Goal: Task Accomplishment & Management: Use online tool/utility

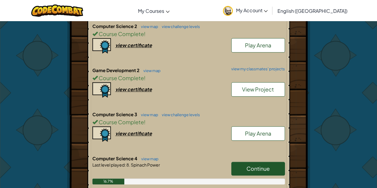
scroll to position [224, 0]
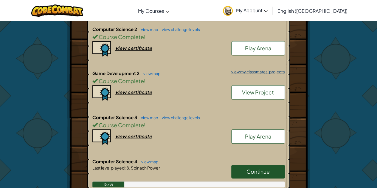
click at [243, 70] on link "view my classmates' projects" at bounding box center [256, 72] width 57 height 4
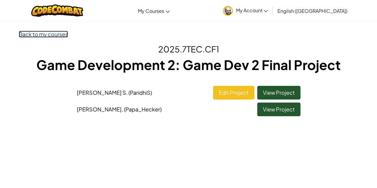
click at [52, 35] on link "Back to my courses" at bounding box center [43, 34] width 49 height 7
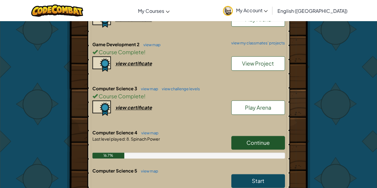
scroll to position [253, 0]
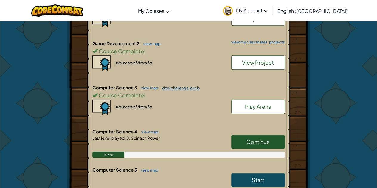
click at [168, 87] on link "view challenge levels" at bounding box center [179, 88] width 41 height 5
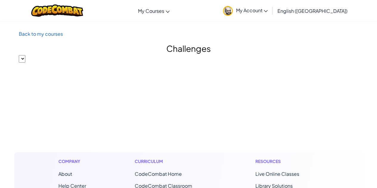
select select "56462f935afde0c6fd30fc8c"
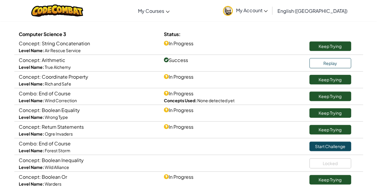
scroll to position [60, 0]
click at [317, 50] on link "Keep Trying" at bounding box center [330, 46] width 42 height 10
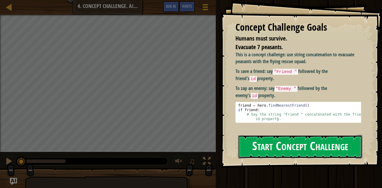
click at [270, 152] on button "Start Concept Challenge" at bounding box center [300, 147] width 124 height 24
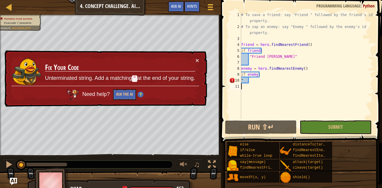
click at [319, 84] on div "# To save a friend: say "Friend " followed by the friend's id property. # To za…" at bounding box center [306, 74] width 133 height 125
click at [321, 83] on div "# To save a friend: say "Friend " followed by the friend's id property. # To za…" at bounding box center [306, 74] width 133 height 125
type textarea """
click at [341, 82] on div "# To save a friend: say "Friend " followed by the friend's id property. # To za…" at bounding box center [306, 74] width 133 height 125
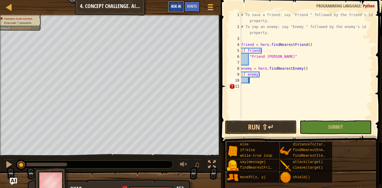
click at [175, 7] on span "Ask AI" at bounding box center [176, 6] width 10 height 6
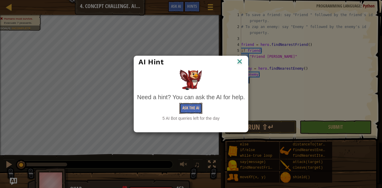
click at [188, 109] on button "Ask the AI" at bounding box center [190, 108] width 23 height 11
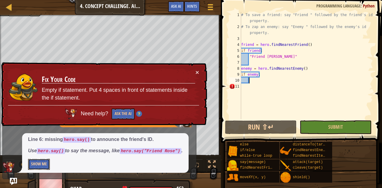
click at [38, 164] on button "Show Me" at bounding box center [39, 164] width 22 height 11
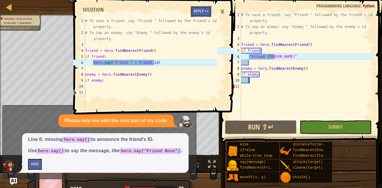
click at [200, 15] on button "Apply =>" at bounding box center [200, 11] width 21 height 11
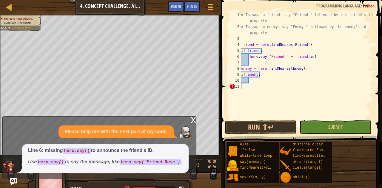
click at [194, 123] on div "x" at bounding box center [192, 120] width 5 height 6
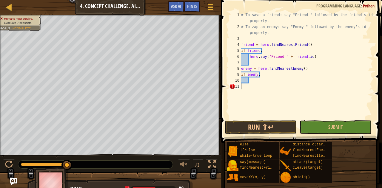
click at [259, 85] on div "# To save a friend: say "Friend " followed by the friend's id property. # To za…" at bounding box center [306, 74] width 133 height 125
click at [257, 88] on div "# To save a friend: say "Friend " followed by the friend's id property. # To za…" at bounding box center [306, 74] width 133 height 125
click at [251, 80] on div "# To save a friend: say "Friend " followed by the friend's id property. # To za…" at bounding box center [306, 74] width 133 height 125
type textarea "hero.say("Enemy" + [DOMAIN_NAME])"
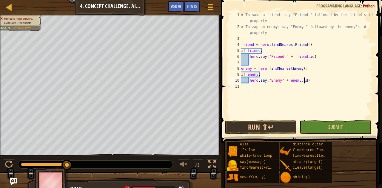
click at [254, 127] on button "Run ⇧↵" at bounding box center [261, 127] width 72 height 14
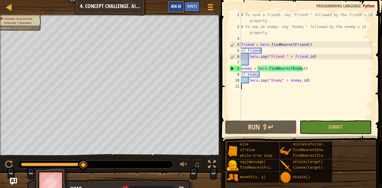
click at [176, 7] on span "Ask AI" at bounding box center [176, 6] width 10 height 6
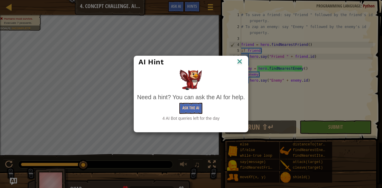
click at [186, 109] on button "Ask the AI" at bounding box center [190, 108] width 23 height 11
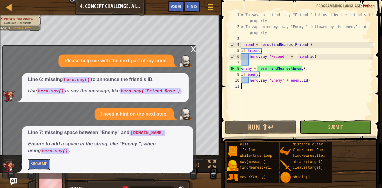
click at [32, 164] on button "Show Me" at bounding box center [39, 164] width 22 height 11
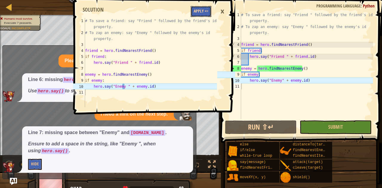
click at [201, 9] on button "Apply =>" at bounding box center [200, 11] width 21 height 11
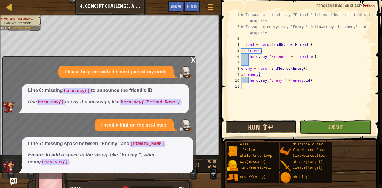
click at [253, 130] on button "Run ⇧↵" at bounding box center [261, 127] width 72 height 14
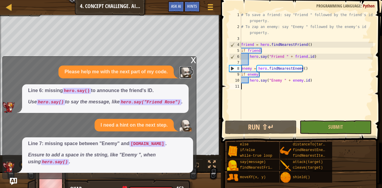
click at [187, 67] on img at bounding box center [185, 72] width 12 height 12
click at [190, 61] on div "x Please help me with the next part of my code. Line 6: missing hero.say() to a…" at bounding box center [99, 117] width 194 height 123
click at [188, 68] on img at bounding box center [185, 72] width 12 height 12
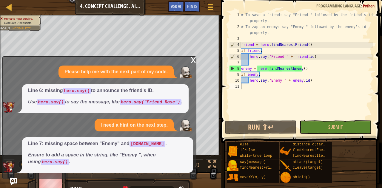
click at [195, 60] on div "x" at bounding box center [192, 60] width 5 height 6
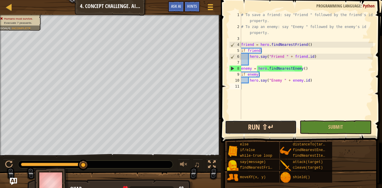
click at [253, 128] on button "Run ⇧↵" at bounding box center [261, 127] width 72 height 14
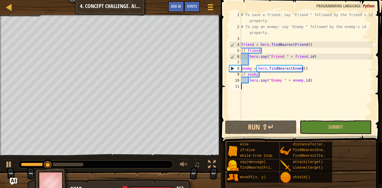
click at [78, 166] on div at bounding box center [52, 165] width 63 height 4
click at [319, 30] on div "# To save a friend: say "Friend " followed by the friend's id property. # To za…" at bounding box center [306, 74] width 133 height 125
type textarea "# To zap an enemy: say "Enemy " followed by the enemy's id property."
click at [171, 3] on button "Ask AI" at bounding box center [176, 6] width 16 height 11
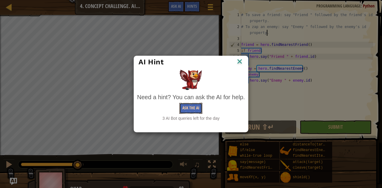
click at [193, 113] on button "Ask the AI" at bounding box center [190, 108] width 23 height 11
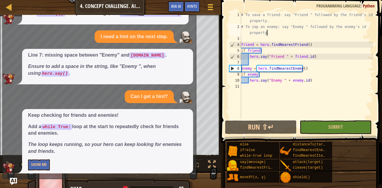
scroll to position [33, 0]
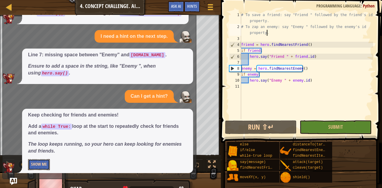
click at [42, 163] on button "Show Me" at bounding box center [39, 164] width 22 height 11
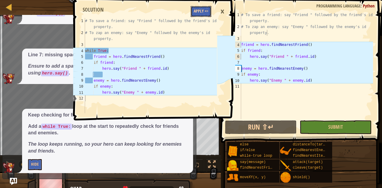
click at [199, 15] on button "Apply =>" at bounding box center [200, 11] width 21 height 11
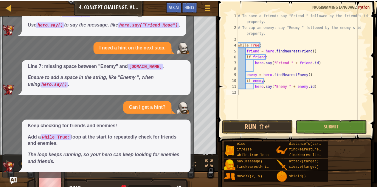
scroll to position [0, 0]
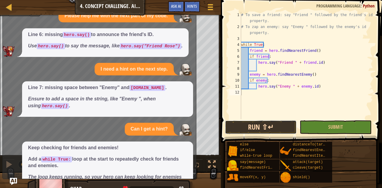
click at [250, 125] on button "Run ⇧↵" at bounding box center [261, 127] width 72 height 14
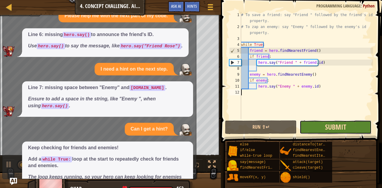
click at [332, 126] on span "Submit" at bounding box center [335, 127] width 21 height 10
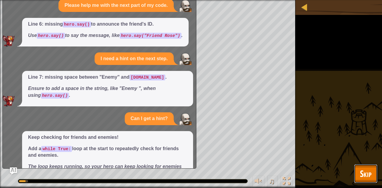
click at [365, 173] on span "Skip" at bounding box center [365, 174] width 12 height 12
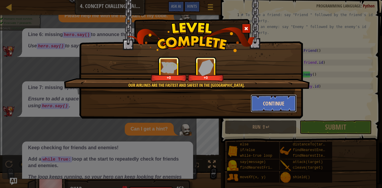
click at [264, 106] on button "Continue" at bounding box center [273, 103] width 46 height 18
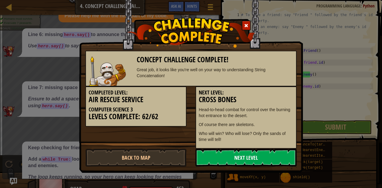
click at [218, 154] on link "Next Level" at bounding box center [245, 158] width 101 height 18
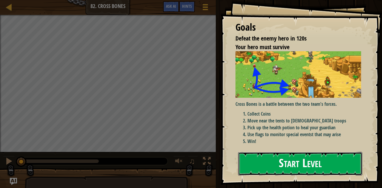
click at [268, 152] on button "Start Level" at bounding box center [300, 164] width 124 height 24
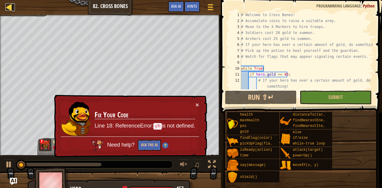
click at [8, 4] on div at bounding box center [8, 6] width 7 height 7
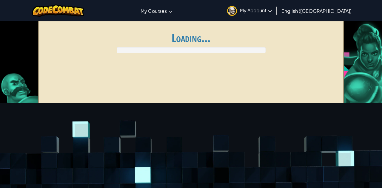
click at [5, 7] on div "Toggle navigation My Courses CodeCombat Classroom Ozaria Classroom AI League Es…" at bounding box center [191, 10] width 385 height 21
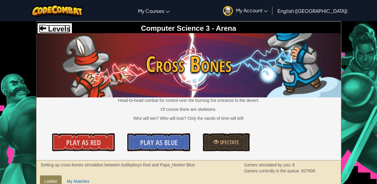
click at [52, 27] on span "Levels" at bounding box center [58, 29] width 24 height 8
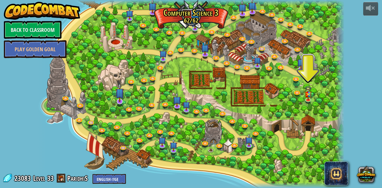
click at [120, 101] on img at bounding box center [119, 92] width 8 height 19
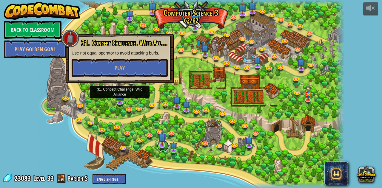
click at [164, 149] on link at bounding box center [163, 146] width 12 height 12
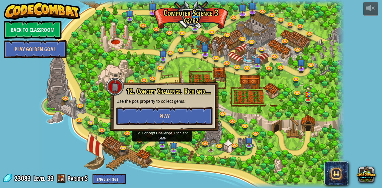
click at [149, 117] on button "Play" at bounding box center [164, 116] width 96 height 18
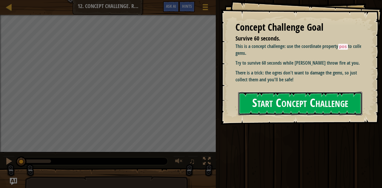
click at [248, 113] on button "Start Concept Challenge" at bounding box center [300, 104] width 124 height 24
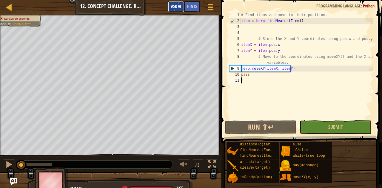
click at [178, 6] on span "Ask AI" at bounding box center [176, 6] width 10 height 6
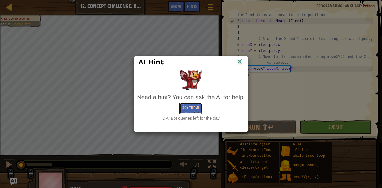
click at [194, 109] on button "Ask the AI" at bounding box center [190, 108] width 23 height 11
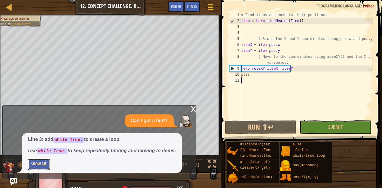
click at [44, 166] on button "Show Me" at bounding box center [39, 164] width 22 height 11
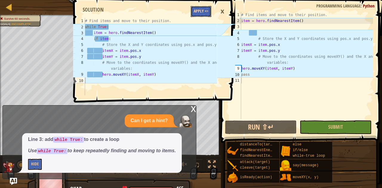
click at [198, 13] on button "Apply =>" at bounding box center [200, 11] width 21 height 11
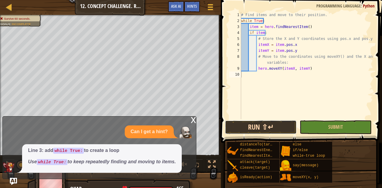
click at [274, 128] on button "Run ⇧↵" at bounding box center [261, 127] width 72 height 14
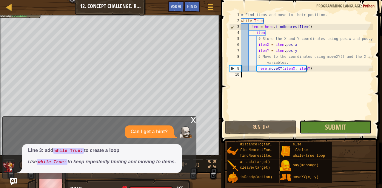
click at [311, 129] on button "Submit" at bounding box center [335, 127] width 72 height 14
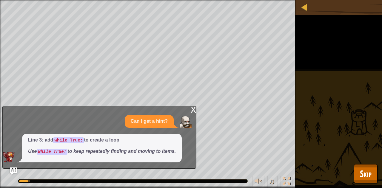
click at [193, 112] on div "x" at bounding box center [192, 109] width 5 height 6
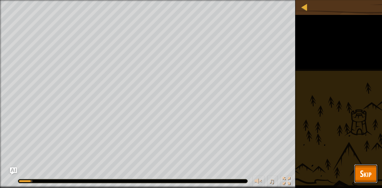
click at [371, 170] on button "Skip" at bounding box center [366, 173] width 24 height 19
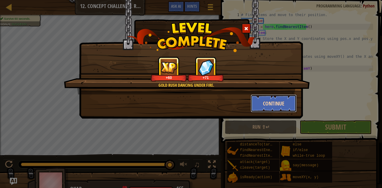
click at [272, 106] on button "Continue" at bounding box center [273, 103] width 46 height 18
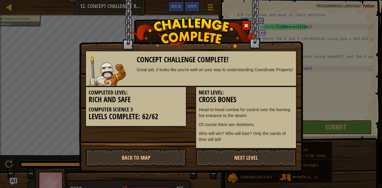
click at [284, 97] on h3 "Cross Bones" at bounding box center [246, 100] width 94 height 8
click at [275, 101] on h3 "Cross Bones" at bounding box center [246, 100] width 94 height 8
click at [106, 155] on link "Back to Map" at bounding box center [135, 158] width 101 height 18
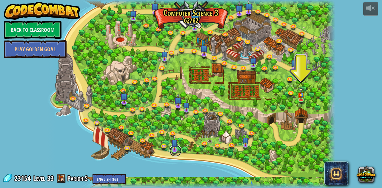
click at [175, 154] on link at bounding box center [175, 151] width 12 height 12
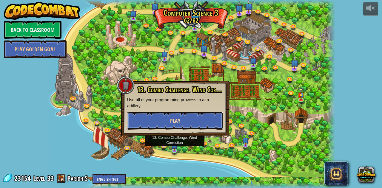
click at [167, 124] on button "Play" at bounding box center [175, 121] width 96 height 18
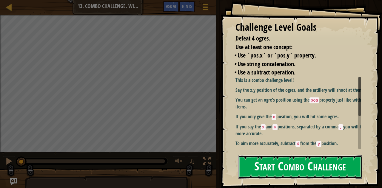
click at [251, 160] on button "Start Combo Challenge" at bounding box center [300, 167] width 124 height 24
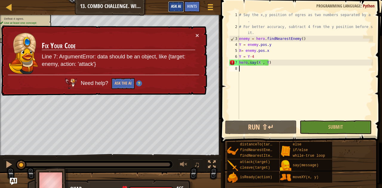
click at [174, 6] on span "Ask AI" at bounding box center [176, 6] width 10 height 6
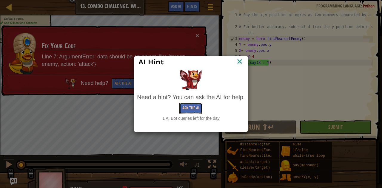
click at [193, 109] on button "Ask the AI" at bounding box center [190, 108] width 23 height 11
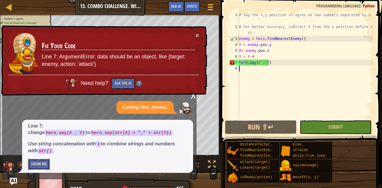
click at [42, 165] on button "Show Me" at bounding box center [39, 164] width 22 height 11
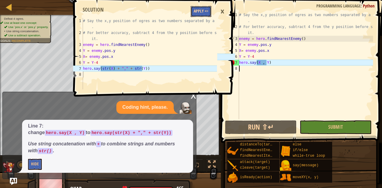
click at [206, 13] on button "Apply =>" at bounding box center [200, 11] width 21 height 11
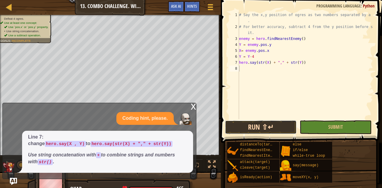
click at [243, 130] on button "Run ⇧↵" at bounding box center [261, 127] width 72 height 14
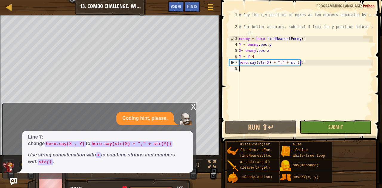
click at [195, 109] on div "x" at bounding box center [192, 106] width 5 height 6
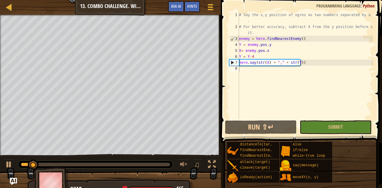
click at [167, 165] on div at bounding box center [95, 165] width 149 height 4
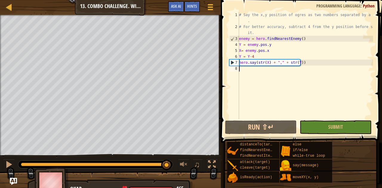
click at [144, 163] on div "0:58.5 Now: 0:05.3 Max: 0:59.9" at bounding box center [94, 165] width 146 height 4
click at [12, 161] on div at bounding box center [9, 165] width 8 height 8
click at [13, 5] on link "Map" at bounding box center [13, 7] width 3 height 8
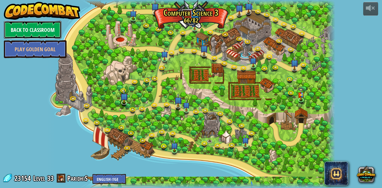
click at [33, 33] on link "Back to Classroom" at bounding box center [33, 30] width 58 height 18
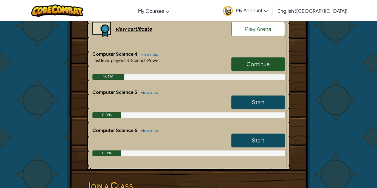
scroll to position [332, 0]
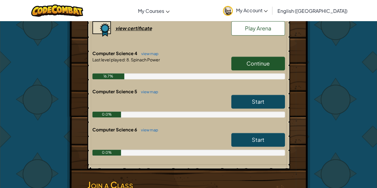
click at [261, 62] on span "Continue" at bounding box center [258, 63] width 23 height 7
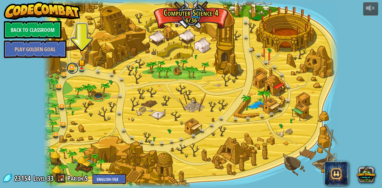
click at [75, 66] on link at bounding box center [72, 68] width 12 height 12
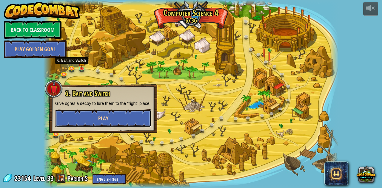
click at [91, 111] on button "Play" at bounding box center [103, 118] width 96 height 18
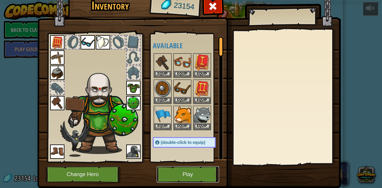
click at [174, 168] on button "Play" at bounding box center [187, 174] width 62 height 16
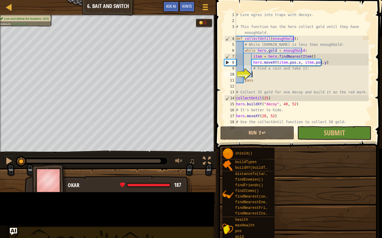
scroll to position [3, 0]
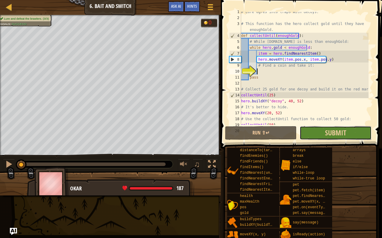
click at [321, 127] on button "Submit" at bounding box center [335, 133] width 72 height 14
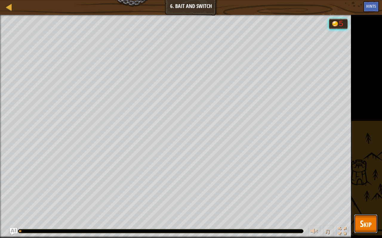
click at [365, 188] on span "Skip" at bounding box center [365, 224] width 12 height 12
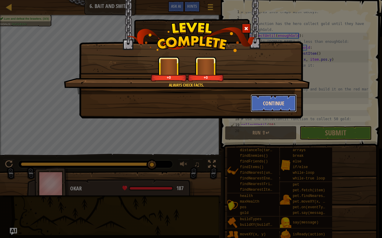
click at [286, 99] on button "Continue" at bounding box center [273, 103] width 46 height 18
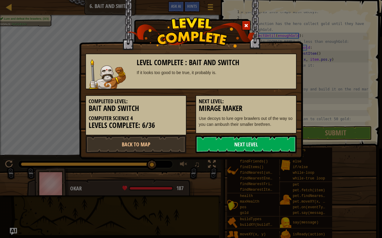
click at [262, 138] on link "Next Level" at bounding box center [245, 145] width 101 height 18
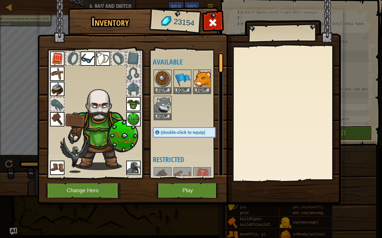
click at [248, 154] on div at bounding box center [285, 114] width 105 height 134
click at [203, 188] on button "Play" at bounding box center [187, 191] width 62 height 16
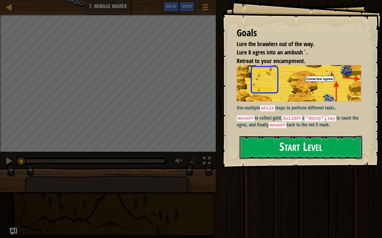
click at [248, 154] on button "Start Level" at bounding box center [300, 148] width 123 height 24
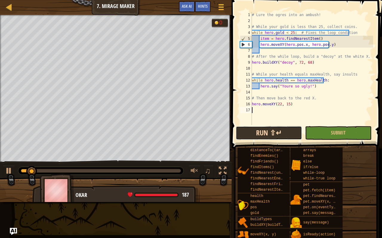
click at [291, 129] on button "Run ⇧↵" at bounding box center [268, 133] width 66 height 14
click at [284, 136] on button "Run ⇧↵" at bounding box center [268, 133] width 66 height 14
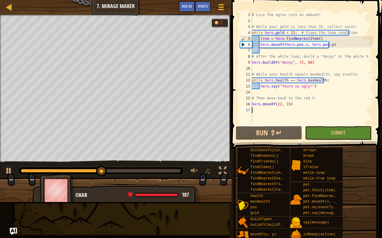
click at [326, 42] on div "# Lure the ogres into an ambush! # While your gold is less than 25, collect coi…" at bounding box center [311, 74] width 122 height 125
click at [318, 39] on div "# Lure the ogres into an ambush! # While your gold is less than 25, collect coi…" at bounding box center [311, 74] width 122 height 125
type textarea "item = hero.findNearestItem()"
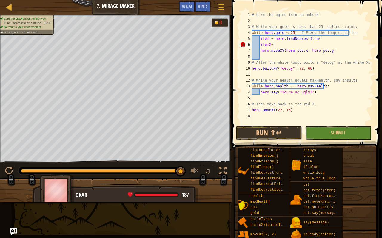
scroll to position [3, 1]
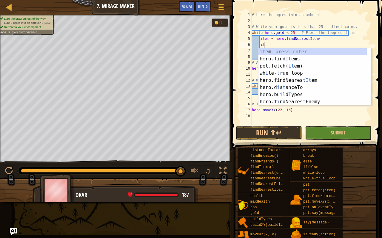
type textarea "i"
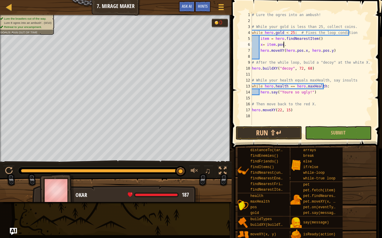
type textarea "x= item.pos.x"
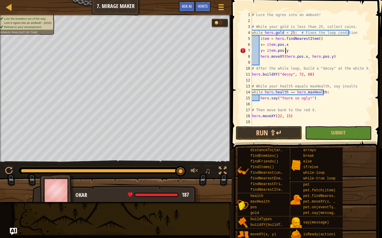
scroll to position [3, 2]
click at [295, 54] on div "# Lure the ogres into an ambush! # While your gold is less than 25, collect coi…" at bounding box center [311, 74] width 122 height 125
click at [292, 57] on div "# Lure the ogres into an ambush! # While your gold is less than 25, collect coi…" at bounding box center [311, 74] width 122 height 125
click at [290, 54] on div "# Lure the ogres into an ambush! # While your gold is less than 25, collect coi…" at bounding box center [311, 74] width 122 height 125
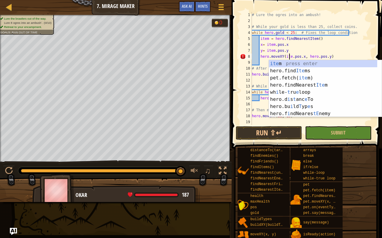
scroll to position [3, 3]
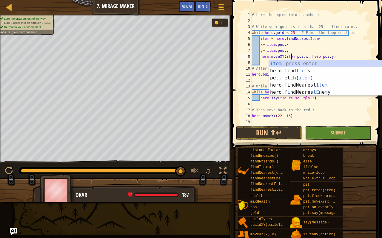
click at [311, 56] on div "# Lure the ogres into an ambush! # While your gold is less than 25, collect coi…" at bounding box center [311, 74] width 122 height 125
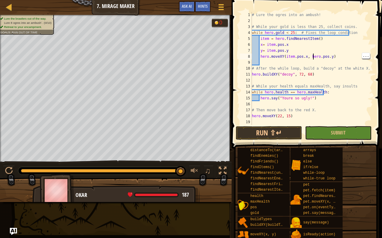
click at [314, 54] on div "# Lure the ogres into an ambush! # While your gold is less than 25, collect coi…" at bounding box center [311, 74] width 122 height 125
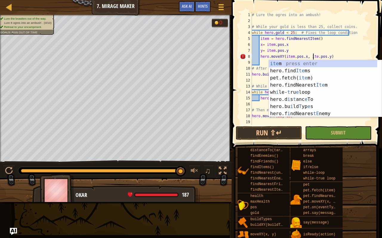
scroll to position [3, 5]
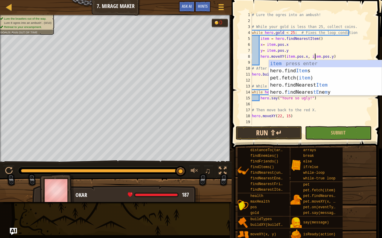
type textarea "hero.moveXY(item.pos.x, item.pos.y)"
click at [259, 130] on button "Run ⇧↵" at bounding box center [268, 133] width 66 height 14
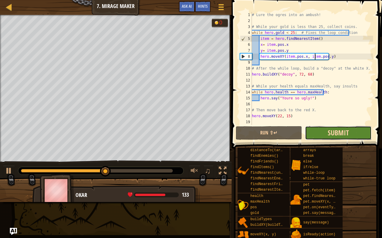
click at [335, 128] on span "Submit" at bounding box center [337, 133] width 21 height 10
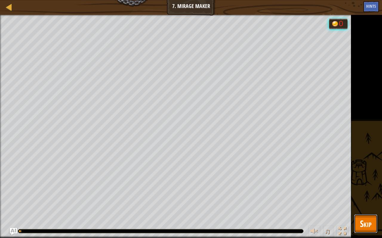
click at [367, 188] on span "Skip" at bounding box center [365, 224] width 12 height 12
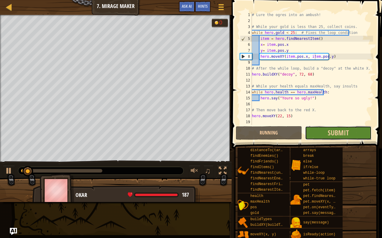
click at [350, 127] on button "Submit" at bounding box center [338, 133] width 66 height 14
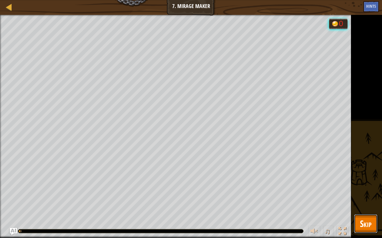
click at [367, 188] on span "Skip" at bounding box center [365, 224] width 12 height 12
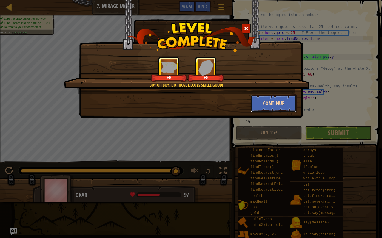
click at [275, 103] on button "Continue" at bounding box center [273, 103] width 46 height 18
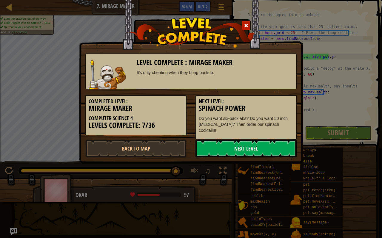
click at [283, 103] on h5 "Next Level:" at bounding box center [246, 102] width 94 height 6
click at [272, 150] on link "Next Level" at bounding box center [245, 149] width 101 height 18
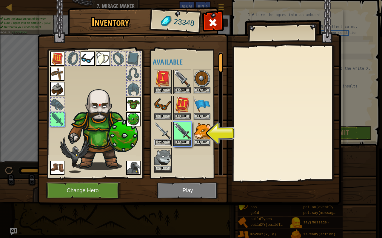
click at [168, 142] on button "Equip" at bounding box center [162, 143] width 17 height 6
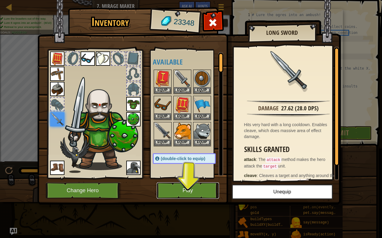
click at [206, 188] on button "Play" at bounding box center [187, 191] width 62 height 16
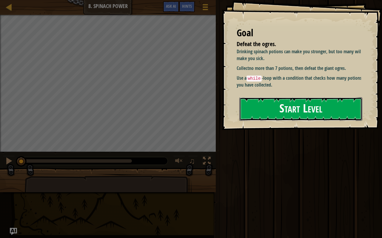
click at [319, 109] on button "Start Level" at bounding box center [300, 109] width 123 height 24
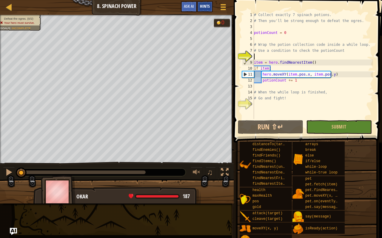
click at [206, 8] on span "Hints" at bounding box center [205, 6] width 10 height 6
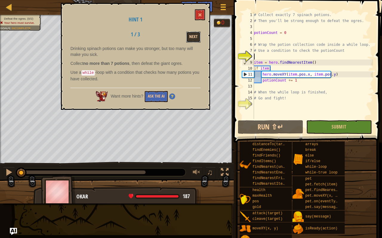
click at [193, 38] on button "Next" at bounding box center [193, 37] width 14 height 11
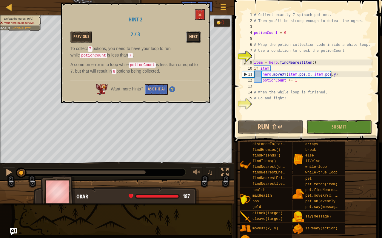
click at [194, 39] on button "Next" at bounding box center [193, 37] width 14 height 11
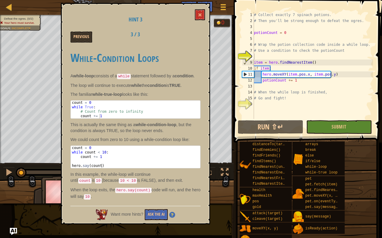
click at [308, 53] on div "# Collect exactly 7 spinach potions. # Then you'll be strong enough to defeat t…" at bounding box center [312, 71] width 120 height 119
type textarea "# Use a condition to check the potionCount"
click at [261, 106] on div "# Collect exactly 7 spinach potions. # Then you'll be strong enough to defeat t…" at bounding box center [312, 71] width 120 height 119
click at [269, 57] on div "# Collect exactly 7 spinach potions. # Then you'll be strong enough to defeat t…" at bounding box center [312, 71] width 120 height 119
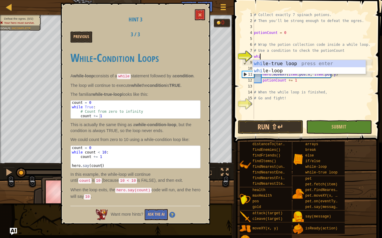
scroll to position [3, 0]
type textarea "while"
click at [294, 63] on div "while -true loop press enter while -loop press enter" at bounding box center [308, 74] width 113 height 29
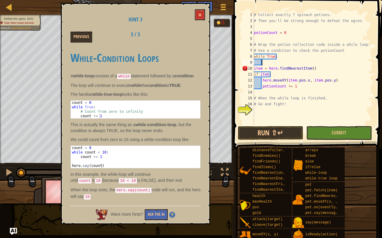
click at [258, 68] on div "# Collect exactly 7 spinach potions. # Then you'll be strong enough to defeat t…" at bounding box center [312, 74] width 120 height 125
type textarea "item = hero.findNearestItem() if item:"
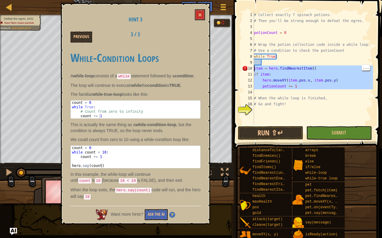
scroll to position [3, 0]
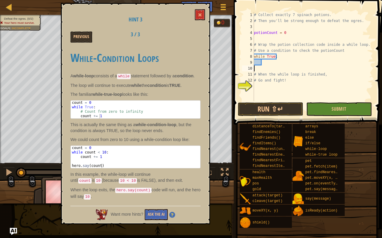
click at [279, 67] on div "# Collect exactly 7 spinach potions. # Then you'll be strong enough to defeat t…" at bounding box center [312, 62] width 120 height 101
click at [275, 64] on div "# Collect exactly 7 spinach potions. # Then you'll be strong enough to defeat t…" at bounding box center [312, 62] width 120 height 101
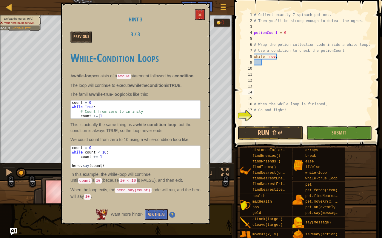
click at [269, 61] on div "# Collect exactly 7 spinach potions. # Then you'll be strong enough to defeat t…" at bounding box center [312, 74] width 120 height 125
click at [294, 104] on div "# Collect exactly 7 spinach potions. # Then you'll be strong enough to defeat t…" at bounding box center [312, 74] width 120 height 125
type textarea "# When the while loop is finished,"
click at [274, 61] on div "# Collect exactly 7 spinach potions. # Then you'll be strong enough to defeat t…" at bounding box center [312, 74] width 120 height 125
type textarea "\"
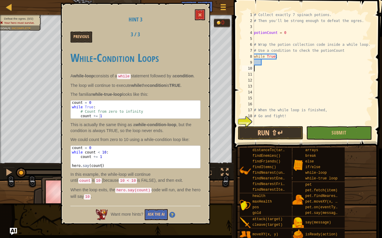
type textarea "\"
click at [264, 65] on div "# Collect exactly 7 spinach potions. # Then you'll be strong enough to defeat t…" at bounding box center [310, 74] width 116 height 125
click at [264, 62] on div "# Collect exactly 7 spinach potions. # Then you'll be strong enough to defeat t…" at bounding box center [310, 74] width 116 height 125
paste textarea
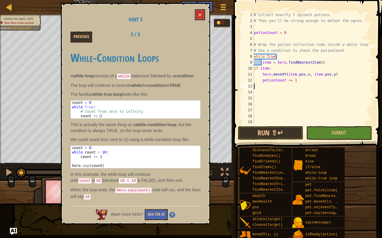
click at [250, 75] on div "11" at bounding box center [248, 75] width 12 height 6
click at [251, 69] on div "10" at bounding box center [248, 69] width 12 height 6
click at [336, 76] on div "# Collect exactly 7 spinach potions. # Then you'll be strong enough to defeat t…" at bounding box center [310, 74] width 116 height 125
click at [259, 74] on div "# Collect exactly 7 spinach potions. # Then you'll be strong enough to defeat t…" at bounding box center [310, 74] width 116 height 125
type textarea "hero.moveXY(item.pos.x, item.pos.y) potionCount += 1"
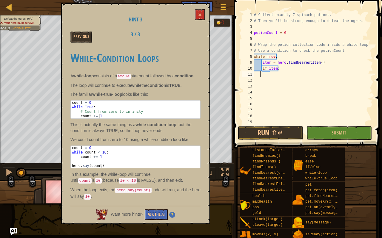
click at [291, 72] on div "# Collect exactly 7 spinach potions. # Then you'll be strong enough to defeat t…" at bounding box center [310, 74] width 116 height 125
click at [288, 72] on div "# Collect exactly 7 spinach potions. # Then you'll be strong enough to defeat t…" at bounding box center [310, 74] width 116 height 125
click at [294, 66] on div "# Collect exactly 7 spinach potions. # Then you'll be strong enough to defeat t…" at bounding box center [310, 74] width 116 height 125
type textarea "if item:"
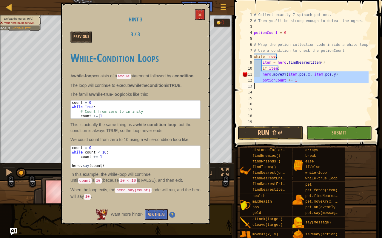
click at [292, 66] on div "# Collect exactly 7 spinach potions. # Then you'll be strong enough to defeat t…" at bounding box center [310, 74] width 116 height 125
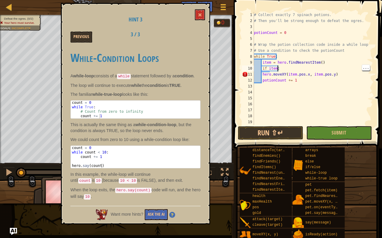
click at [272, 73] on div "# Collect exactly 7 spinach potions. # Then you'll be strong enough to defeat t…" at bounding box center [310, 74] width 116 height 125
click at [298, 83] on div "# Collect exactly 7 spinach potions. # Then you'll be strong enough to defeat t…" at bounding box center [310, 74] width 116 height 125
click at [262, 80] on div "# Collect exactly 7 spinach potions. # Then you'll be strong enough to defeat t…" at bounding box center [310, 74] width 116 height 125
type textarea "hero.moveXY(item.pos.x, item.pos.y) potionCount += 1"
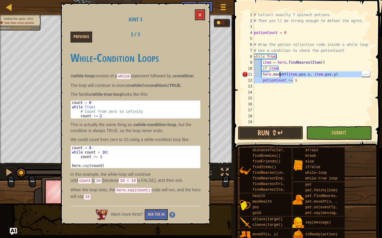
click at [268, 109] on div "# Collect exactly 7 spinach potions. # Then you'll be strong enough to defeat t…" at bounding box center [310, 74] width 116 height 125
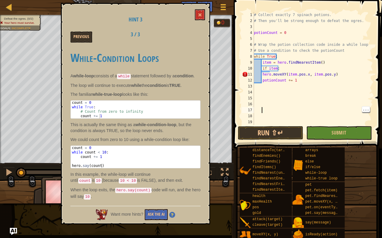
click at [265, 97] on div "# Collect exactly 7 spinach potions. # Then you'll be strong enough to defeat t…" at bounding box center [310, 74] width 116 height 125
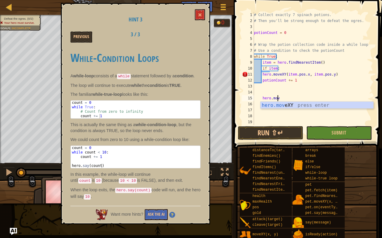
scroll to position [3, 2]
click at [302, 101] on div "# Collect exactly 7 spinach potions. # Then you'll be strong enough to defeat t…" at bounding box center [310, 74] width 116 height 125
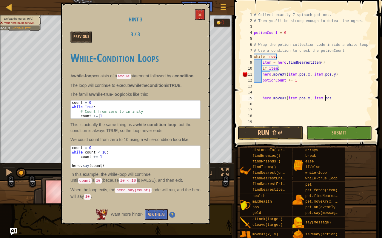
scroll to position [3, 6]
type textarea "hero.moveXY(item.pos.x, item.pos.y)"
type textarea "potionCount += 1"
click at [200, 15] on span at bounding box center [200, 15] width 4 height 4
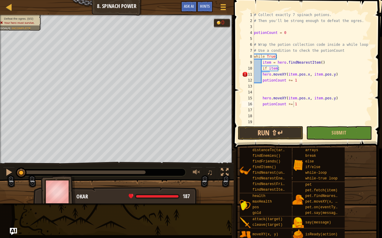
click at [299, 84] on div "# Collect exactly 7 spinach potions. # Then you'll be strong enough to defeat t…" at bounding box center [310, 74] width 116 height 125
click at [297, 87] on div "# Collect exactly 7 spinach potions. # Then you'll be strong enough to defeat t…" at bounding box center [310, 74] width 116 height 125
click at [306, 81] on div "# Collect exactly 7 spinach potions. # Then you'll be strong enough to defeat t…" at bounding box center [310, 74] width 116 height 125
click at [265, 71] on div "# Collect exactly 7 spinach potions. # Then you'll be strong enough to defeat t…" at bounding box center [310, 74] width 116 height 125
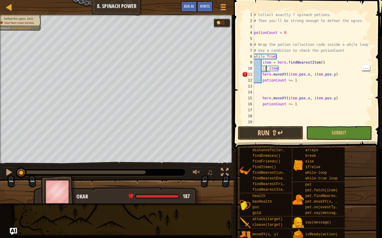
click at [299, 83] on div "# Collect exactly 7 spinach potions. # Then you'll be strong enough to defeat t…" at bounding box center [310, 74] width 116 height 125
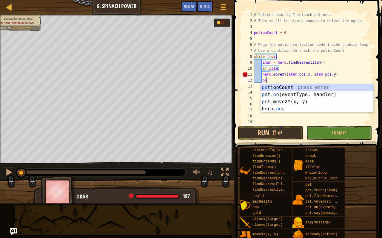
type textarea "p"
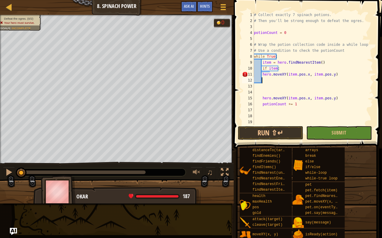
click at [344, 72] on div "# Collect exactly 7 spinach potions. # Then you'll be strong enough to defeat t…" at bounding box center [310, 74] width 116 height 125
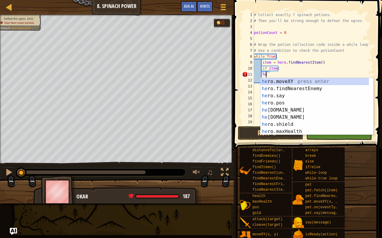
type textarea "h"
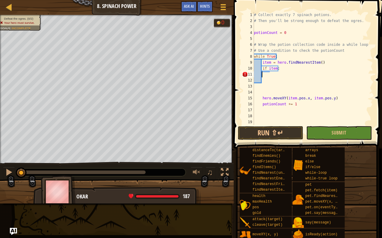
click at [316, 75] on div "# Collect exactly 7 spinach potions. # Then you'll be strong enough to defeat t…" at bounding box center [310, 74] width 116 height 125
click at [280, 68] on div "# Collect exactly 7 spinach potions. # Then you'll be strong enough to defeat t…" at bounding box center [310, 74] width 116 height 125
type textarea "if item:"
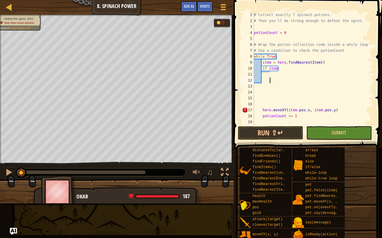
click at [344, 75] on div "# Collect exactly 7 spinach potions. # Then you'll be strong enough to defeat t…" at bounding box center [310, 74] width 116 height 125
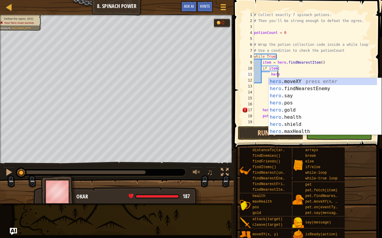
scroll to position [3, 1]
click at [311, 82] on div "hero .moveXY press enter hero .findNearestEnemy press enter hero .say press ent…" at bounding box center [322, 114] width 109 height 72
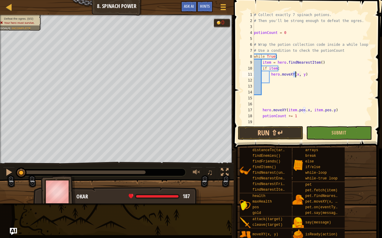
scroll to position [3, 4]
type textarea "hero.moveXY(item.pos.x, y)"
click at [318, 78] on div "# Collect exactly 7 spinach potions. # Then you'll be strong enough to defeat t…" at bounding box center [310, 74] width 116 height 125
click at [317, 73] on div "# Collect exactly 7 spinach potions. # Then you'll be strong enough to defeat t…" at bounding box center [310, 74] width 116 height 125
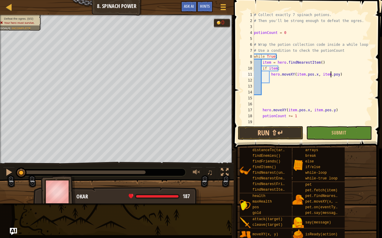
scroll to position [3, 7]
type textarea "hero.moveXY(item.pos.x, item.pos.y)"
click at [297, 81] on div "# Collect exactly 7 spinach potions. # Then you'll be strong enough to defeat t…" at bounding box center [310, 74] width 116 height 125
click at [292, 114] on div "# Collect exactly 7 spinach potions. # Then you'll be strong enough to defeat t…" at bounding box center [310, 74] width 116 height 125
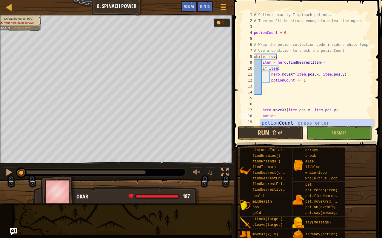
type textarea "p"
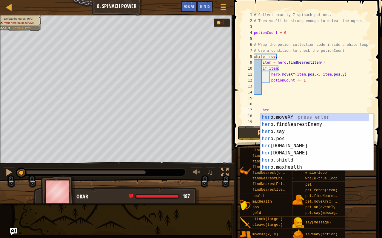
type textarea "h"
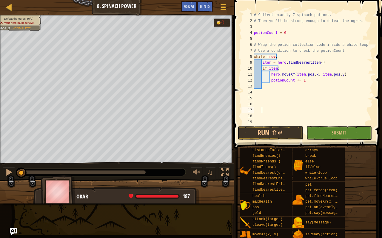
click at [268, 125] on span at bounding box center [308, 66] width 153 height 166
click at [270, 134] on button "Run ⇧↵" at bounding box center [270, 133] width 65 height 14
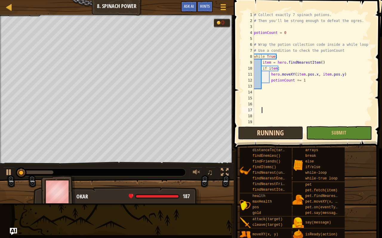
click at [268, 130] on button "Running" at bounding box center [270, 133] width 65 height 14
click at [269, 144] on span at bounding box center [307, 230] width 144 height 176
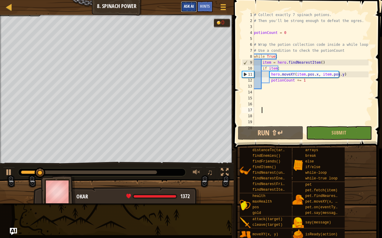
click at [189, 4] on span "Ask AI" at bounding box center [189, 6] width 10 height 6
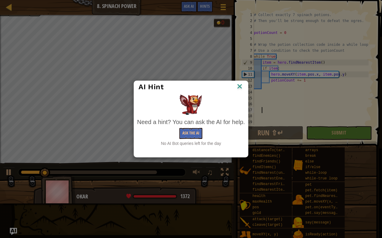
click at [244, 86] on div "AI Hint" at bounding box center [191, 87] width 114 height 12
click at [241, 89] on img at bounding box center [239, 87] width 8 height 9
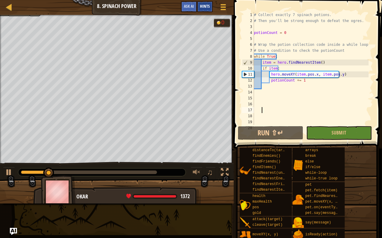
click at [203, 10] on div "Hints" at bounding box center [205, 6] width 16 height 11
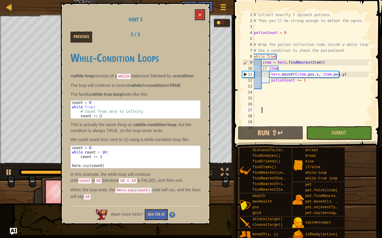
click at [76, 49] on div "While-Condition Loops A while-loop consists of a while statement followed by a …" at bounding box center [135, 125] width 130 height 158
click at [85, 35] on button "Previous" at bounding box center [81, 37] width 22 height 11
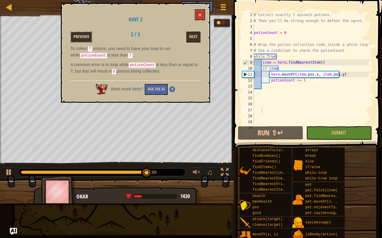
click at [80, 35] on button "Previous" at bounding box center [81, 37] width 22 height 11
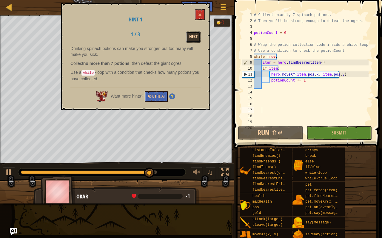
click at [190, 41] on button "Next" at bounding box center [193, 37] width 14 height 11
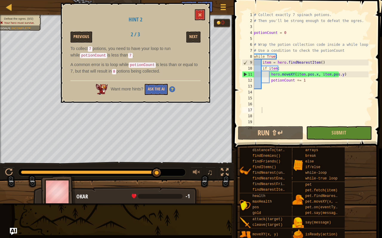
click at [258, 94] on div "# Collect exactly 7 spinach potions. # Then you'll be strong enough to defeat t…" at bounding box center [310, 74] width 116 height 125
click at [268, 83] on div "# Collect exactly 7 spinach potions. # Then you'll be strong enough to defeat t…" at bounding box center [310, 74] width 116 height 125
type textarea "potionCount += 1"
click at [263, 85] on div "# Collect exactly 7 spinach potions. # Then you'll be strong enough to defeat t…" at bounding box center [310, 74] width 116 height 125
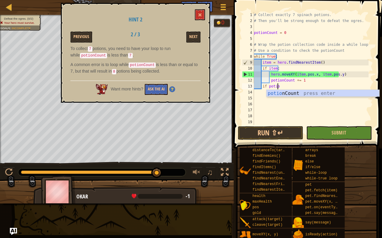
scroll to position [3, 2]
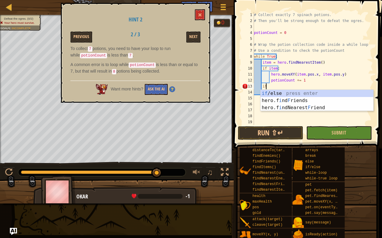
type textarea "i"
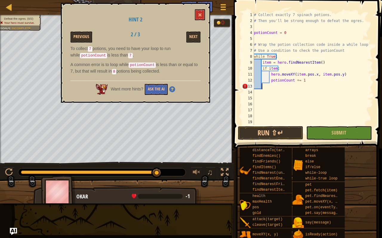
scroll to position [3, 0]
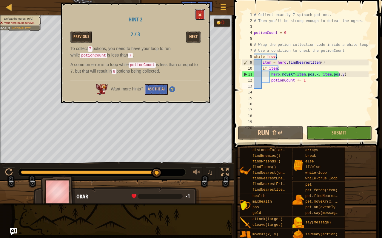
click at [202, 17] on span at bounding box center [200, 15] width 4 height 4
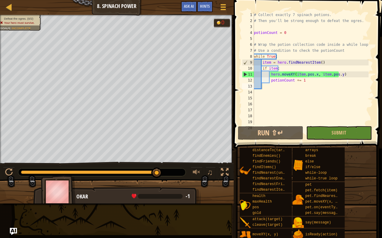
click at [67, 185] on img at bounding box center [58, 192] width 35 height 33
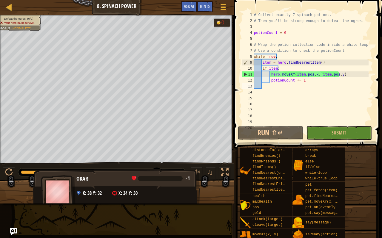
click at [79, 188] on div "Okar -1 x: 38 y: 32 x: 34 y: 30" at bounding box center [116, 193] width 167 height 49
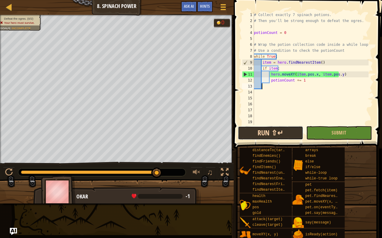
click at [258, 131] on button "Run ⇧↵" at bounding box center [270, 133] width 65 height 14
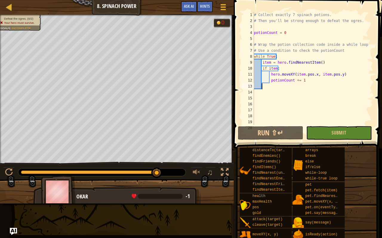
click at [271, 99] on div "# Collect exactly 7 spinach potions. # Then you'll be strong enough to defeat t…" at bounding box center [310, 74] width 116 height 125
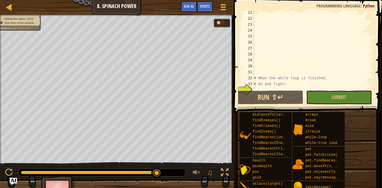
scroll to position [122, 0]
click at [279, 88] on div "# When the while loop is finished, # Go and fight!" at bounding box center [310, 54] width 116 height 89
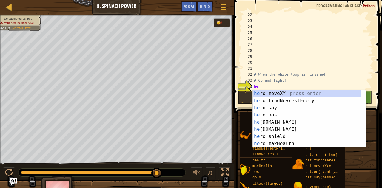
type textarea "hero"
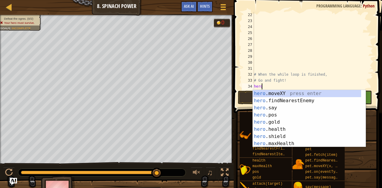
click at [316, 103] on div "hero .moveXY press enter hero .findNearestEnemy press enter hero .say press ent…" at bounding box center [306, 126] width 109 height 72
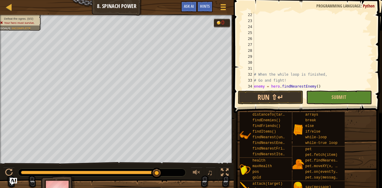
click at [324, 83] on div "# When the while loop is finished, # Go and fight! enemy = hero . findNearestEn…" at bounding box center [310, 56] width 116 height 89
click at [329, 84] on div "# When the while loop is finished, # Go and fight! enemy = hero . findNearestEn…" at bounding box center [310, 56] width 116 height 89
type textarea "enemy = hero.findNearestEnemy()"
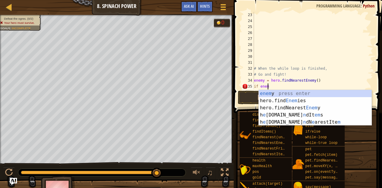
scroll to position [3, 1]
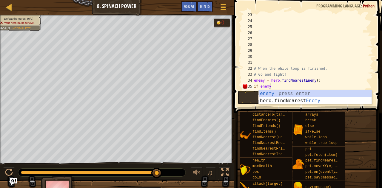
type textarea "if enemy:"
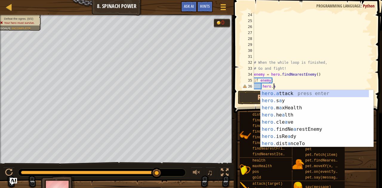
scroll to position [3, 1]
click at [306, 90] on div "hero.a ttack press enter hero. s a y press enter hero. m a xHealth press enter …" at bounding box center [314, 126] width 109 height 72
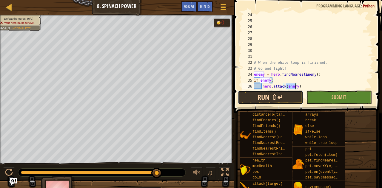
click at [291, 97] on button "Run ⇧↵" at bounding box center [270, 98] width 65 height 14
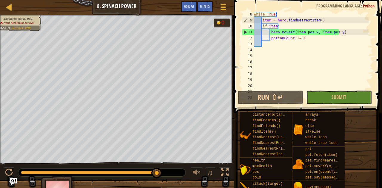
click at [282, 25] on div "while True : item = hero . findNearestItem ( ) if item : hero . moveXY ( item .…" at bounding box center [310, 55] width 116 height 89
type textarea "# Use a condition to check the potionCount"
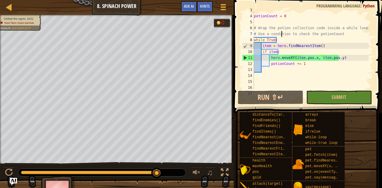
scroll to position [18, 0]
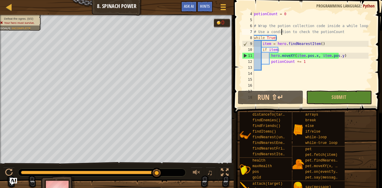
click at [273, 74] on div "potionCount = 0 # Wrap the potion collection code inside a while loop. # Use a …" at bounding box center [310, 55] width 116 height 89
click at [275, 74] on div "potionCount = 0 # Wrap the potion collection code inside a while loop. # Use a …" at bounding box center [310, 55] width 116 height 89
click at [272, 73] on div "potionCount = 0 # Wrap the potion collection code inside a while loop. # Use a …" at bounding box center [310, 55] width 116 height 89
click at [261, 65] on div "potionCount = 0 # Wrap the potion collection code inside a while loop. # Use a …" at bounding box center [310, 55] width 116 height 89
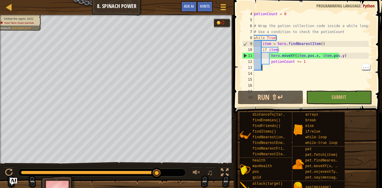
type textarea "h"
click at [272, 68] on div "potionCount = 0 # Wrap the potion collection code inside a while loop. # Use a …" at bounding box center [310, 55] width 116 height 89
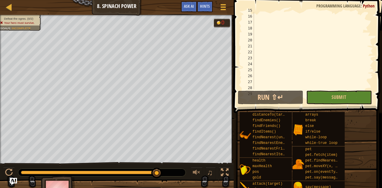
scroll to position [84, 0]
click at [204, 6] on span "Hints" at bounding box center [205, 6] width 10 height 6
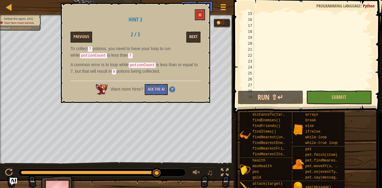
click at [187, 42] on button "Next" at bounding box center [193, 37] width 14 height 11
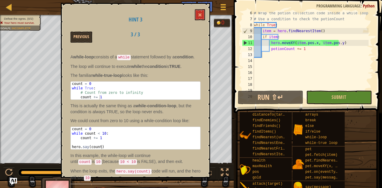
scroll to position [32, 0]
click at [279, 56] on div "# Wrap the potion collection code inside a while loop. # Use a condition to che…" at bounding box center [310, 54] width 116 height 89
click at [347, 42] on div "# Wrap the potion collection code inside a while loop. # Use a condition to che…" at bounding box center [310, 54] width 116 height 89
type textarea "hero.moveXY(item.pos.x, item.pos.y)"
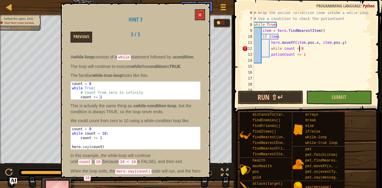
scroll to position [3, 3]
click at [266, 104] on button "Run ⇧↵" at bounding box center [270, 98] width 65 height 14
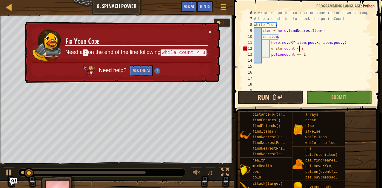
type textarea "while count < 8:"
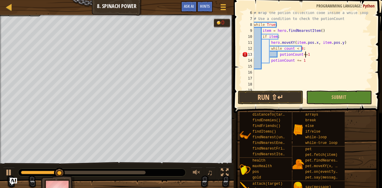
click at [318, 61] on div "# Wrap the potion collection code inside a while loop. # Use a condition to che…" at bounding box center [310, 54] width 116 height 89
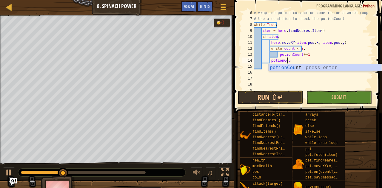
type textarea "p"
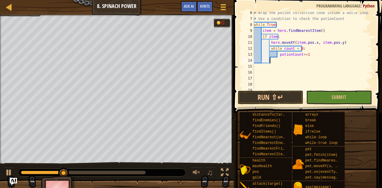
scroll to position [3, 1]
click at [280, 104] on button "Run ⇧↵" at bounding box center [270, 98] width 65 height 14
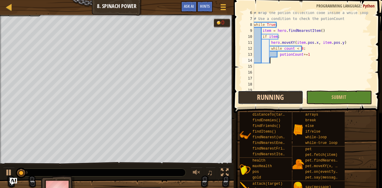
click at [269, 94] on button "Running" at bounding box center [270, 98] width 65 height 14
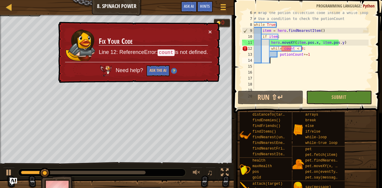
click at [281, 48] on div "# Wrap the potion collection code inside a while loop. # Use a condition to che…" at bounding box center [310, 54] width 116 height 89
click at [280, 48] on div "# Wrap the potion collection code inside a while loop. # Use a condition to che…" at bounding box center [310, 54] width 116 height 89
click at [284, 48] on div "# Wrap the potion collection code inside a while loop. # Use a condition to che…" at bounding box center [310, 54] width 116 height 89
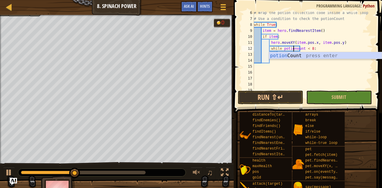
scroll to position [3, 3]
click at [271, 96] on button "Run ⇧↵" at bounding box center [270, 98] width 65 height 14
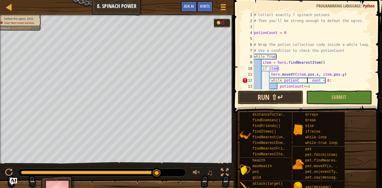
scroll to position [0, 0]
click at [273, 54] on div "# Collect exactly 7 spinach potions. # Then you'll be strong enough to defeat t…" at bounding box center [310, 56] width 116 height 89
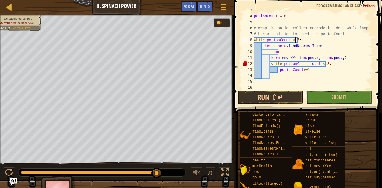
scroll to position [17, 0]
click at [306, 63] on div "potionCount = 0 # Wrap the potion collection code inside a while loop. # Use a …" at bounding box center [310, 51] width 116 height 89
click at [330, 68] on div "potionCount = 0 # Wrap the potion collection code inside a while loop. # Use a …" at bounding box center [310, 51] width 116 height 89
click at [328, 65] on div "potionCount = 0 # Wrap the potion collection code inside a while loop. # Use a …" at bounding box center [310, 51] width 116 height 89
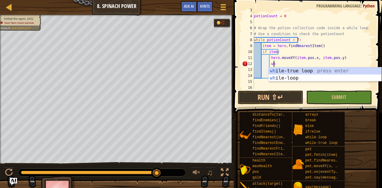
type textarea "w"
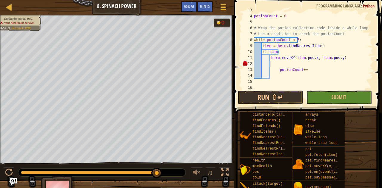
scroll to position [3, 1]
click at [280, 70] on div "potionCount = 0 # Wrap the potion collection code inside a while loop. # Use a …" at bounding box center [310, 51] width 116 height 89
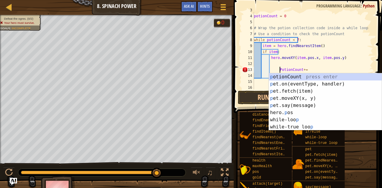
click at [275, 68] on div "potionCount = 0 # Wrap the potion collection code inside a while loop. # Use a …" at bounding box center [310, 51] width 116 height 89
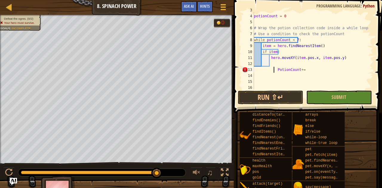
click at [274, 60] on div "potionCount = 0 # Wrap the potion collection code inside a while loop. # Use a …" at bounding box center [310, 51] width 116 height 89
type textarea "hero.moveXY(item.pos.x, item.pos.y)"
click at [272, 64] on div "potionCount = 0 # Wrap the potion collection code inside a while loop. # Use a …" at bounding box center [310, 51] width 116 height 89
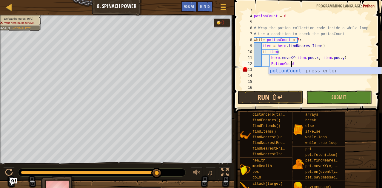
scroll to position [3, 3]
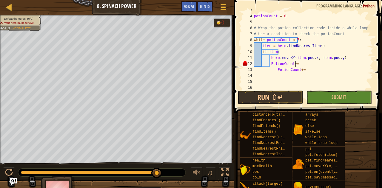
type textarea "PotionCount+=1"
click at [322, 75] on div "potionCount = 0 # Wrap the potion collection code inside a while loop. # Use a …" at bounding box center [310, 51] width 116 height 89
click at [312, 75] on div "potionCount = 0 # Wrap the potion collection code inside a while loop. # Use a …" at bounding box center [310, 51] width 116 height 89
click at [315, 69] on div "potionCount = 0 # Wrap the potion collection code inside a while loop. # Use a …" at bounding box center [310, 51] width 116 height 89
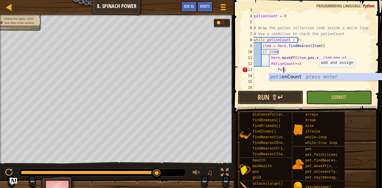
type textarea "P"
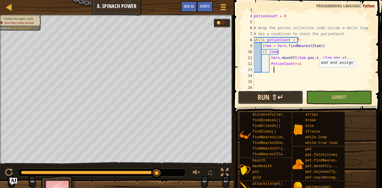
click at [271, 94] on button "Run ⇧↵" at bounding box center [270, 98] width 65 height 14
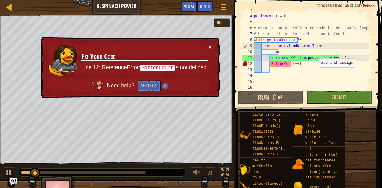
click at [291, 63] on div "potionCount = 0 # Wrap the potion collection code inside a while loop. # Use a …" at bounding box center [310, 51] width 116 height 89
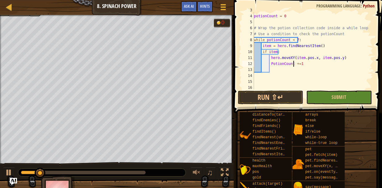
click at [273, 65] on div "potionCount = 0 # Wrap the potion collection code inside a while loop. # Use a …" at bounding box center [310, 51] width 116 height 89
click at [269, 65] on div "potionCount = 0 # Wrap the potion collection code inside a while loop. # Use a …" at bounding box center [310, 51] width 116 height 89
click at [271, 64] on div "potionCount = 0 # Wrap the potion collection code inside a while loop. # Use a …" at bounding box center [310, 51] width 116 height 89
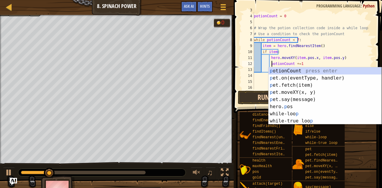
type textarea "potionCount +=1"
click at [256, 100] on button "Run ⇧↵" at bounding box center [270, 98] width 65 height 14
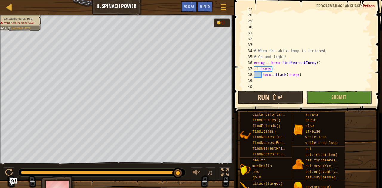
scroll to position [161, 0]
click at [297, 81] on div "# When the while loop is finished, # Go and fight! enemy = hero . findNearestEn…" at bounding box center [310, 50] width 116 height 89
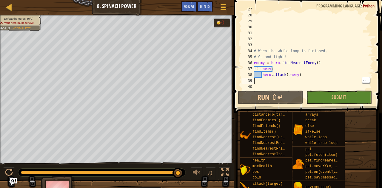
click at [296, 77] on div "# When the while loop is finished, # Go and fight! enemy = hero . findNearestEn…" at bounding box center [310, 50] width 116 height 89
click at [303, 76] on div "# When the while loop is finished, # Go and fight! enemy = hero . findNearestEn…" at bounding box center [310, 50] width 116 height 89
click at [299, 72] on div "# When the while loop is finished, # Go and fight! enemy = hero . findNearestEn…" at bounding box center [310, 50] width 116 height 89
type textarea "if enemy: hero.attack(enemy)"
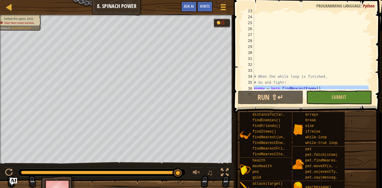
click at [280, 69] on div "# When the while loop is finished, # Go and fight! enemy = hero . findNearestEn…" at bounding box center [310, 52] width 116 height 89
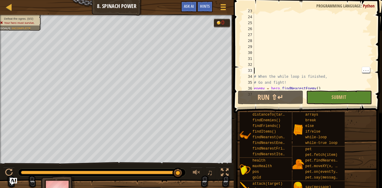
click at [292, 59] on div "# When the while loop is finished, # Go and fight! enemy = hero . findNearestEn…" at bounding box center [310, 52] width 116 height 89
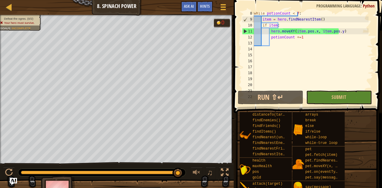
scroll to position [0, 0]
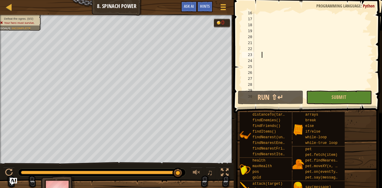
click at [274, 67] on div at bounding box center [310, 54] width 116 height 89
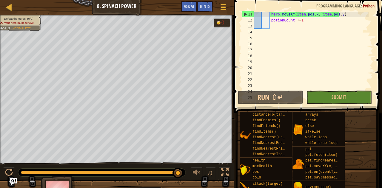
click at [261, 30] on div "hero . moveXY ( item . pos . x , item . pos . y ) potionCount += 1" at bounding box center [310, 55] width 116 height 89
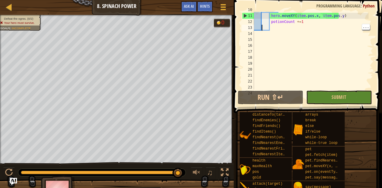
click at [256, 35] on div "if item : hero . moveXY ( item . pos . x , item . pos . y ) potionCount += 1" at bounding box center [310, 51] width 116 height 89
click at [249, 34] on div "14" at bounding box center [248, 34] width 12 height 6
paste textarea "hero.attack(enemy)"
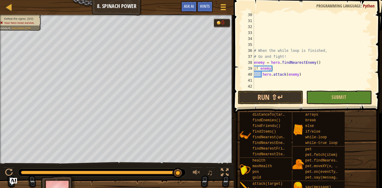
scroll to position [173, 0]
click at [303, 75] on div "# When the while loop is finished, # Go and fight! enemy = hero . findNearestEn…" at bounding box center [310, 56] width 116 height 89
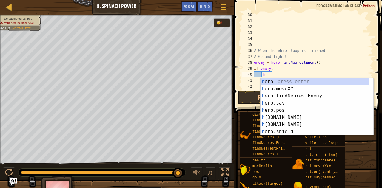
type textarea "h"
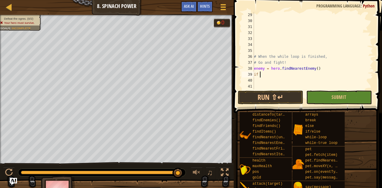
type textarea "i"
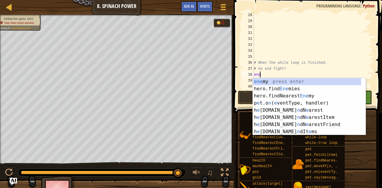
type textarea "e"
type textarea "# Go and fight"
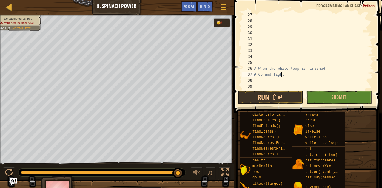
scroll to position [155, 0]
click at [275, 98] on button "Run ⇧↵" at bounding box center [270, 98] width 65 height 14
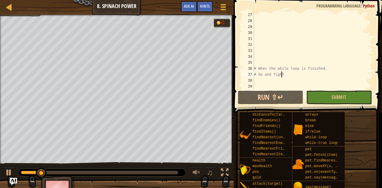
click at [177, 171] on div at bounding box center [99, 173] width 157 height 4
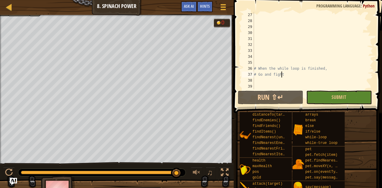
click at [160, 171] on div "0:57.9 Now: 0:08.0 Max: 0:58.4" at bounding box center [99, 173] width 156 height 4
click at [165, 173] on div "0:51.6 Now: 0:57.9 Max: 0:58.4" at bounding box center [99, 173] width 157 height 4
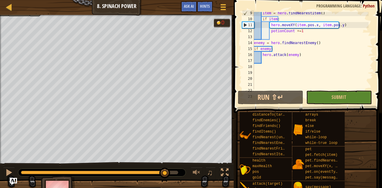
scroll to position [49, 0]
click at [249, 38] on div "13" at bounding box center [248, 37] width 12 height 6
click at [250, 43] on div "14" at bounding box center [248, 43] width 12 height 6
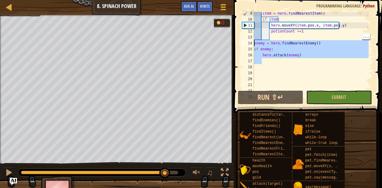
type textarea "if enemy: hero.attack(enemy)"
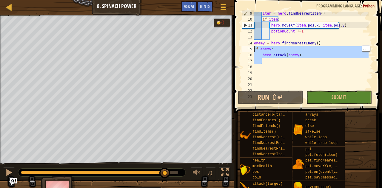
click at [270, 37] on div "item = hero . findNearestItem ( ) if item : hero . moveXY ( item . pos . x , it…" at bounding box center [310, 54] width 116 height 89
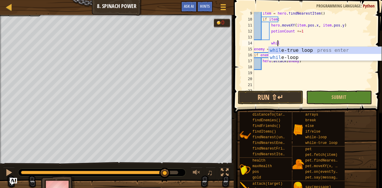
scroll to position [3, 2]
click at [313, 46] on div "item = hero . findNearestItem ( ) if item : hero . moveXY ( item . pos . x , it…" at bounding box center [310, 54] width 116 height 89
type textarea "w"
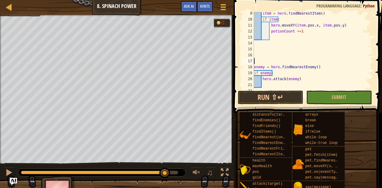
scroll to position [3, 0]
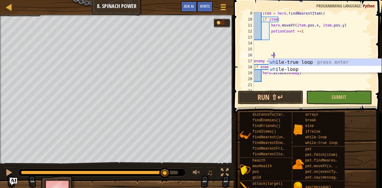
type textarea "w"
type textarea "wh"
click at [302, 61] on div "wh ile-true loop press enter wh ile-loop press enter" at bounding box center [308, 73] width 113 height 29
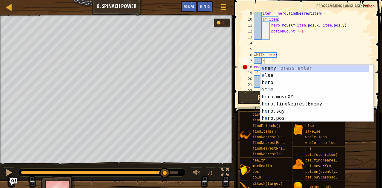
scroll to position [3, 1]
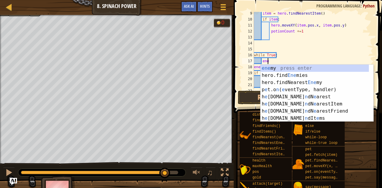
click at [280, 67] on div "ene my press enter hero.find Ene mies press enter hero.findNearest Ene my press…" at bounding box center [314, 101] width 109 height 72
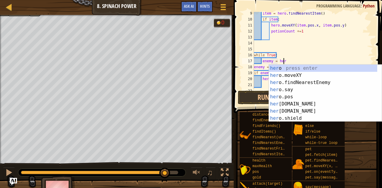
type textarea "enemy = hero"
click at [320, 86] on div "hero press enter hero .moveXY press enter hero .findNearestEnemy press enter he…" at bounding box center [323, 101] width 109 height 72
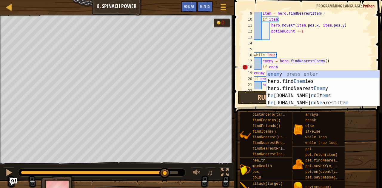
scroll to position [3, 1]
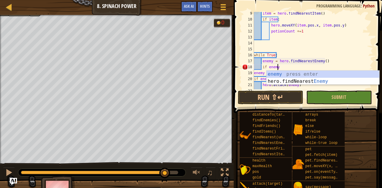
type textarea "if enemy:"
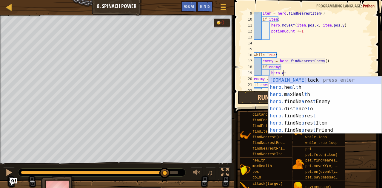
scroll to position [3, 2]
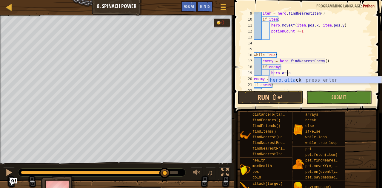
click at [316, 78] on div "hero.[PERSON_NAME] press enter" at bounding box center [324, 87] width 113 height 21
type textarea "hero.attack(enemy)"
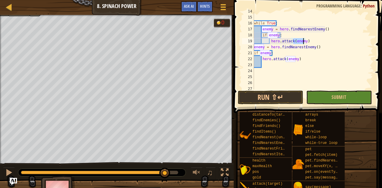
click at [282, 67] on div "while True : enemy = hero . findNearestEnemy ( ) if enemy : hero . attack ( ene…" at bounding box center [310, 52] width 116 height 89
type textarea "\"
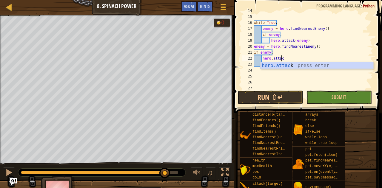
type textarea "h"
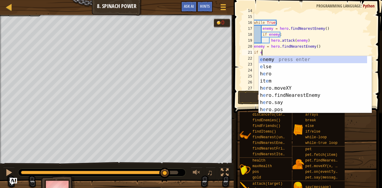
type textarea "i"
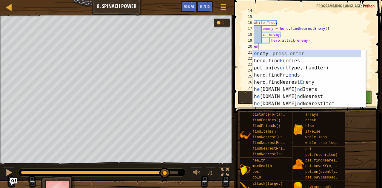
type textarea "e"
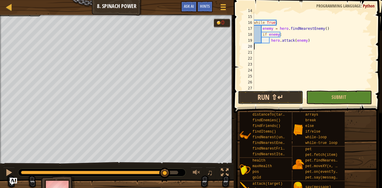
click at [255, 97] on button "Run ⇧↵" at bounding box center [270, 98] width 65 height 14
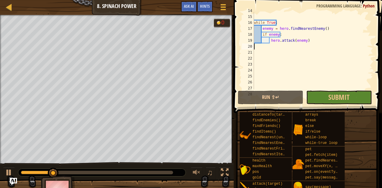
click at [167, 171] on div at bounding box center [97, 173] width 152 height 4
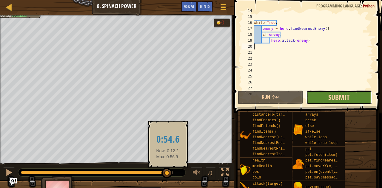
click at [347, 96] on span "Submit" at bounding box center [338, 97] width 21 height 10
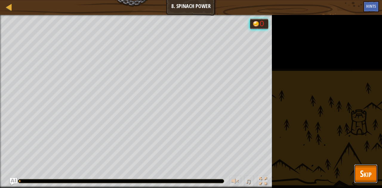
click at [371, 173] on span "Skip" at bounding box center [365, 174] width 12 height 12
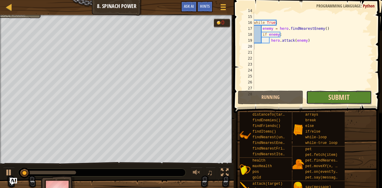
click at [334, 93] on span "Submit" at bounding box center [338, 97] width 21 height 10
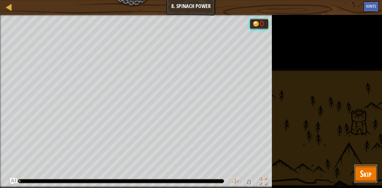
click at [365, 178] on span "Skip" at bounding box center [365, 174] width 12 height 12
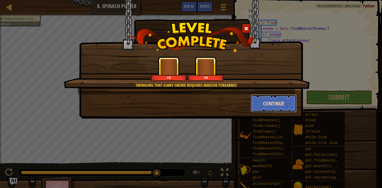
click at [263, 97] on button "Continue" at bounding box center [273, 103] width 46 height 18
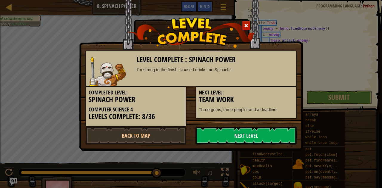
click at [269, 103] on h3 "Team Work" at bounding box center [246, 100] width 94 height 8
click at [259, 102] on h3 "Team Work" at bounding box center [246, 100] width 94 height 8
click at [244, 143] on link "Next Level" at bounding box center [245, 136] width 101 height 18
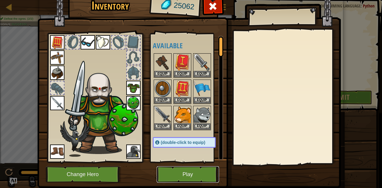
click at [197, 172] on button "Play" at bounding box center [187, 174] width 62 height 16
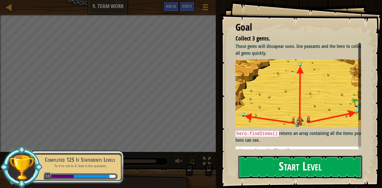
click at [265, 178] on button "Start Level" at bounding box center [300, 167] width 124 height 24
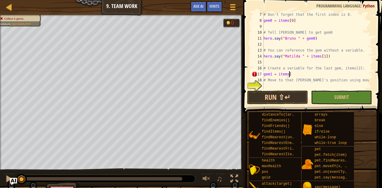
scroll to position [3, 2]
type textarea "gem1 = items[2]"
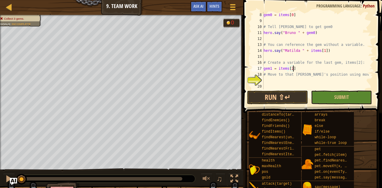
click at [321, 80] on div "gem0 = items [ 0 ] # Tell [PERSON_NAME] to get gem0 hero . say ( "[PERSON_NAME]…" at bounding box center [315, 56] width 106 height 89
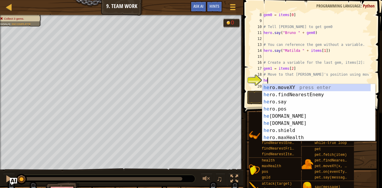
scroll to position [3, 0]
click at [314, 85] on div "her o.moveXY press enter her o.findNearestEnemy press enter her o.say press ent…" at bounding box center [316, 120] width 109 height 72
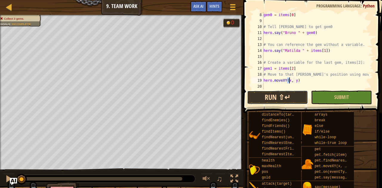
click at [281, 100] on button "Run ⇧↵" at bounding box center [277, 98] width 61 height 14
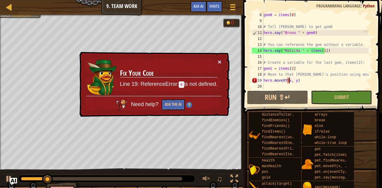
click at [219, 63] on button "×" at bounding box center [220, 62] width 4 height 6
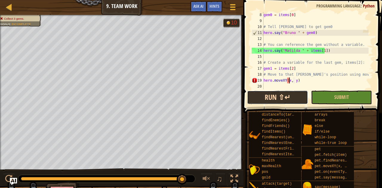
click at [259, 97] on button "Run ⇧↵" at bounding box center [277, 98] width 61 height 14
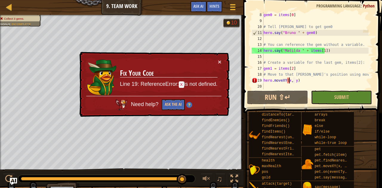
click at [290, 80] on div "gem0 = items [ 0 ] # Tell [PERSON_NAME] to get gem0 hero . say ( "[PERSON_NAME]…" at bounding box center [315, 56] width 106 height 89
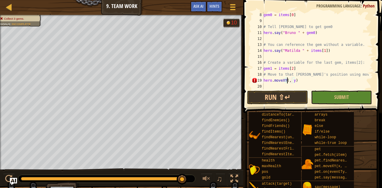
scroll to position [3, 2]
click at [299, 77] on div "gem0 = items [ 0 ] # Tell [PERSON_NAME] to get gem0 hero . say ( "[PERSON_NAME]…" at bounding box center [315, 56] width 106 height 89
click at [297, 80] on div "gem0 = items [ 0 ] # Tell [PERSON_NAME] to get gem0 hero . say ( "[PERSON_NAME]…" at bounding box center [315, 56] width 106 height 89
click at [292, 80] on div "gem0 = items [ 0 ] # Tell [PERSON_NAME] to get gem0 hero . say ( "[PERSON_NAME]…" at bounding box center [315, 56] width 106 height 89
click at [295, 80] on div "gem0 = items [ 0 ] # Tell [PERSON_NAME] to get gem0 hero . say ( "[PERSON_NAME]…" at bounding box center [315, 56] width 106 height 89
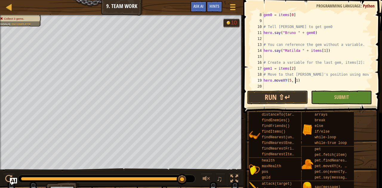
scroll to position [3, 2]
type textarea "hero.moveXY(5, 11)"
click at [288, 95] on button "Run ⇧↵" at bounding box center [277, 98] width 61 height 14
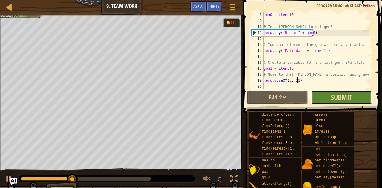
click at [334, 98] on span "Submit" at bounding box center [341, 97] width 21 height 10
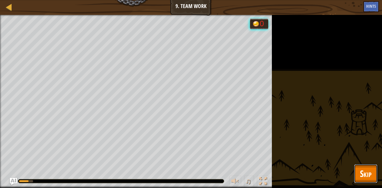
click at [372, 179] on button "Skip" at bounding box center [366, 173] width 24 height 19
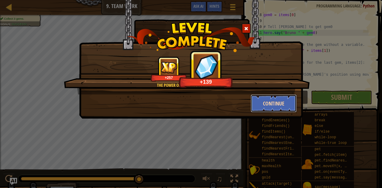
click at [266, 107] on button "Continue" at bounding box center [273, 103] width 46 height 18
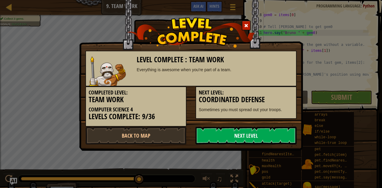
click at [260, 140] on link "Next Level" at bounding box center [245, 136] width 101 height 18
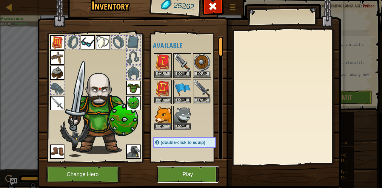
click at [207, 180] on button "Play" at bounding box center [187, 174] width 62 height 16
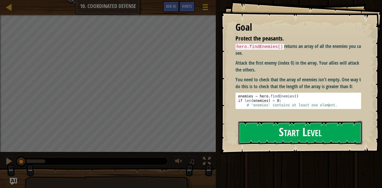
click at [262, 142] on button "Start Level" at bounding box center [300, 133] width 124 height 24
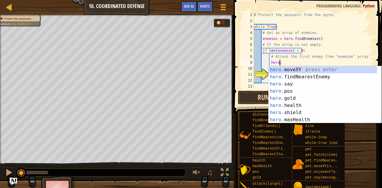
scroll to position [3, 2]
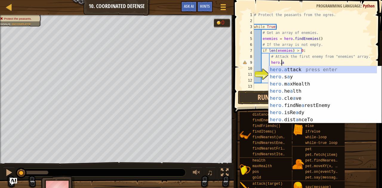
click at [306, 68] on div "hero.a ttack press enter hero. s a y press enter hero. m a xHealth press enter …" at bounding box center [322, 102] width 109 height 72
type textarea "hero.attack(enemy)"
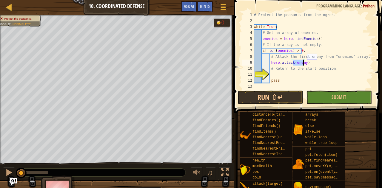
click at [292, 74] on div "# Protect the peasants from the ogres. while True : # Get an array of enemies. …" at bounding box center [312, 56] width 120 height 89
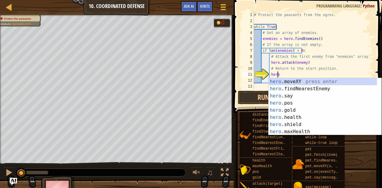
scroll to position [3, 1]
click at [311, 81] on div "hero .moveXY press enter hero .findNearestEnemy press enter hero .say press ent…" at bounding box center [322, 114] width 109 height 72
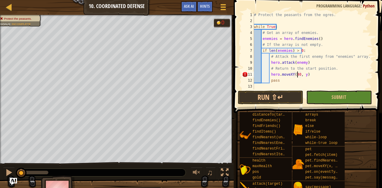
scroll to position [3, 4]
click at [304, 76] on div "# Protect the peasants from the ogres. while True : # Get an array of enemies. …" at bounding box center [312, 56] width 120 height 89
click at [304, 74] on div "# Protect the peasants from the ogres. while True : # Get an array of enemies. …" at bounding box center [312, 56] width 120 height 89
click at [279, 98] on button "Run ⇧↵" at bounding box center [270, 98] width 65 height 14
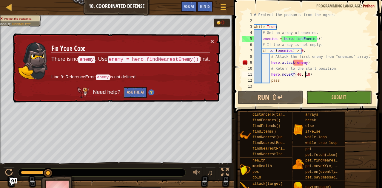
click at [216, 38] on div "× Fix Your Code There is no enemy . Use enemy = hero.findNearestEnemy() first. …" at bounding box center [116, 67] width 208 height 69
click at [212, 41] on button "×" at bounding box center [212, 41] width 4 height 6
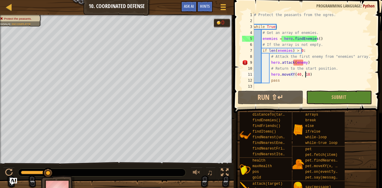
click at [305, 63] on div "# Protect the peasants from the ogres. while True : # Get an array of enemies. …" at bounding box center [312, 56] width 120 height 89
click at [311, 59] on div "# Protect the peasants from the ogres. while True : # Get an array of enemies. …" at bounding box center [312, 56] width 120 height 89
click at [300, 64] on div "# Protect the peasants from the ogres. while True : # Get an array of enemies. …" at bounding box center [312, 56] width 120 height 89
click at [305, 62] on div "# Protect the peasants from the ogres. while True : # Get an array of enemies. …" at bounding box center [312, 56] width 120 height 89
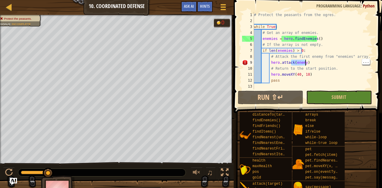
click at [303, 65] on div "# Protect the peasants from the ogres. while True : # Get an array of enemies. …" at bounding box center [312, 56] width 120 height 89
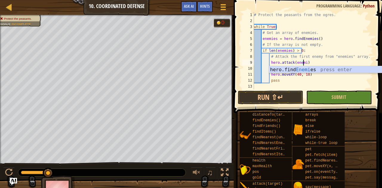
scroll to position [3, 4]
click at [268, 99] on button "Run ⇧↵" at bounding box center [270, 98] width 65 height 14
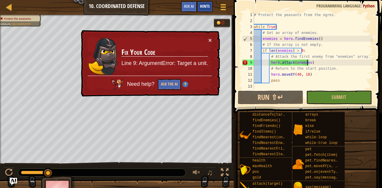
click at [204, 6] on span "Hints" at bounding box center [205, 6] width 10 height 6
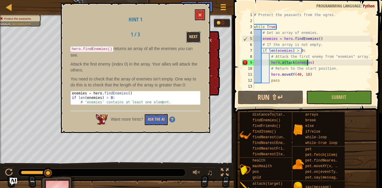
click at [187, 39] on button "Next" at bounding box center [193, 37] width 14 height 11
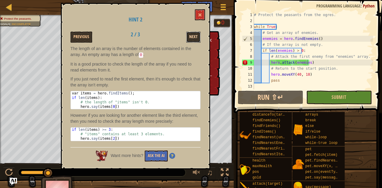
click at [190, 38] on button "Next" at bounding box center [193, 37] width 14 height 11
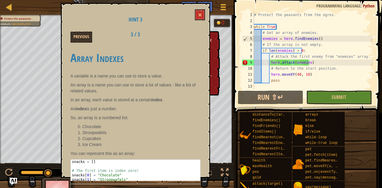
scroll to position [13, 0]
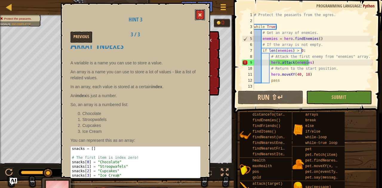
click at [200, 14] on span at bounding box center [200, 15] width 4 height 4
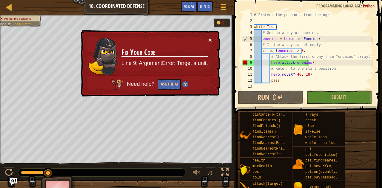
click at [211, 40] on button "×" at bounding box center [210, 40] width 4 height 6
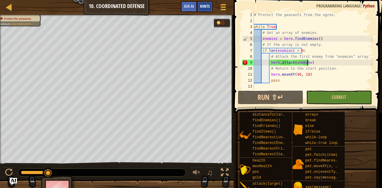
click at [206, 5] on span "Hints" at bounding box center [205, 6] width 10 height 6
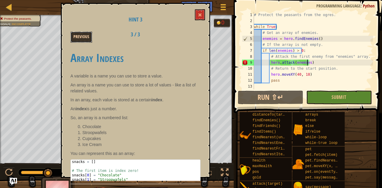
click at [75, 35] on button "Previous" at bounding box center [81, 37] width 22 height 11
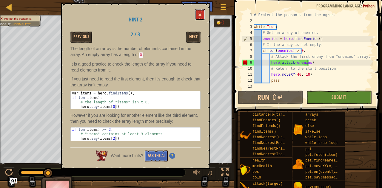
click at [199, 15] on span at bounding box center [200, 15] width 4 height 4
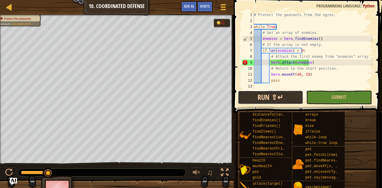
click at [269, 97] on button "Run ⇧↵" at bounding box center [270, 98] width 65 height 14
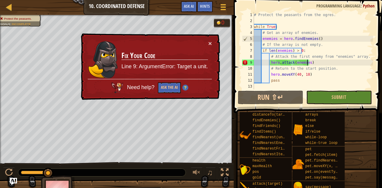
click at [201, 37] on div "× Fix Your Code Line 9: ArgumentError: Target a unit. Need help? Ask the AI" at bounding box center [150, 66] width 140 height 67
click at [210, 41] on button "×" at bounding box center [210, 43] width 4 height 6
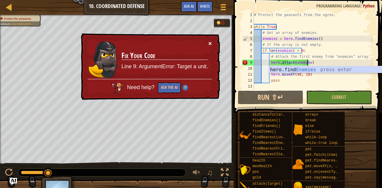
click at [209, 43] on button "×" at bounding box center [210, 43] width 4 height 6
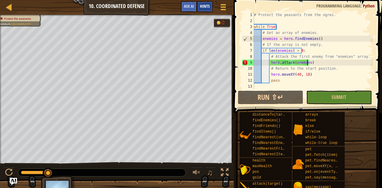
click at [207, 2] on div "Hints" at bounding box center [205, 6] width 16 height 11
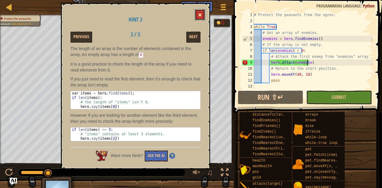
click at [195, 12] on button at bounding box center [200, 14] width 10 height 11
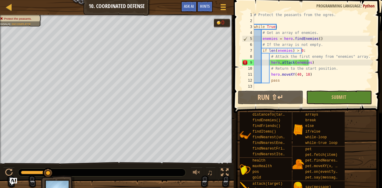
click at [311, 68] on div "# Protect the peasants from the ogres. while True : # Get an array of enemies. …" at bounding box center [312, 56] width 120 height 89
click at [310, 64] on div "# Protect the peasants from the ogres. while True : # Get an array of enemies. …" at bounding box center [312, 56] width 120 height 89
click at [305, 63] on div "# Protect the peasants from the ogres. while True : # Get an array of enemies. …" at bounding box center [312, 56] width 120 height 89
click at [307, 66] on div "# Protect the peasants from the ogres. while True : # Get an array of enemies. …" at bounding box center [312, 56] width 120 height 89
click at [306, 63] on div "# Protect the peasants from the ogres. while True : # Get an array of enemies. …" at bounding box center [312, 56] width 120 height 89
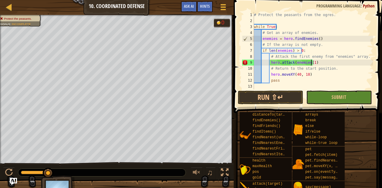
type textarea "hero.attack(enemies[1])"
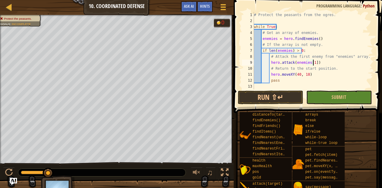
click at [286, 89] on div "# Protect the peasants from the ogres. while True : # Get an array of enemies. …" at bounding box center [312, 56] width 120 height 89
click at [274, 100] on button "Run ⇧↵" at bounding box center [270, 98] width 65 height 14
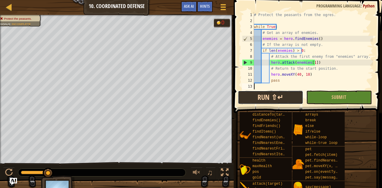
click at [286, 101] on button "Run ⇧↵" at bounding box center [270, 98] width 65 height 14
click at [287, 91] on button "Run ⇧↵" at bounding box center [270, 98] width 65 height 14
click at [306, 78] on div "# Protect the peasants from the ogres. while True : # Get an array of enemies. …" at bounding box center [312, 56] width 120 height 89
click at [303, 76] on div "# Protect the peasants from the ogres. while True : # Get an array of enemies. …" at bounding box center [312, 56] width 120 height 89
click at [307, 75] on div "# Protect the peasants from the ogres. while True : # Get an array of enemies. …" at bounding box center [312, 56] width 120 height 89
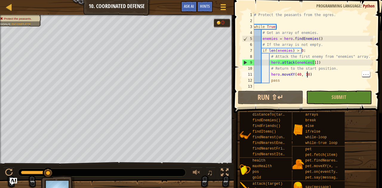
click at [305, 78] on div "# Protect the peasants from the ogres. while True : # Get an array of enemies. …" at bounding box center [312, 56] width 120 height 89
click at [308, 78] on div "# Protect the peasants from the ogres. while True : # Get an array of enemies. …" at bounding box center [312, 56] width 120 height 89
click at [304, 75] on div "# Protect the peasants from the ogres. while True : # Get an array of enemies. …" at bounding box center [312, 56] width 120 height 89
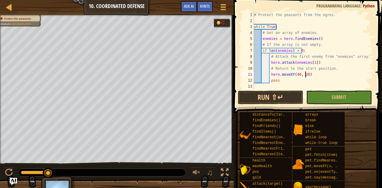
scroll to position [3, 4]
click at [271, 100] on button "Run ⇧↵" at bounding box center [270, 98] width 65 height 14
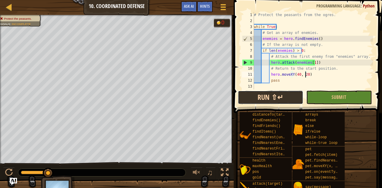
click at [275, 97] on button "Run ⇧↵" at bounding box center [270, 98] width 65 height 14
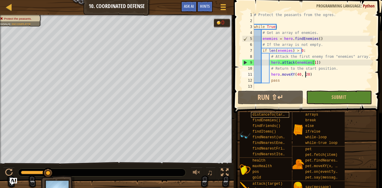
click at [257, 113] on span "distanceTo(target)" at bounding box center [271, 115] width 39 height 4
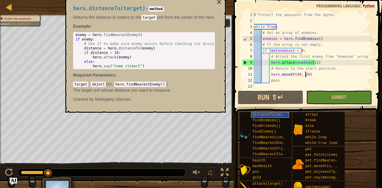
click at [285, 113] on span "distanceTo(target)" at bounding box center [271, 115] width 39 height 4
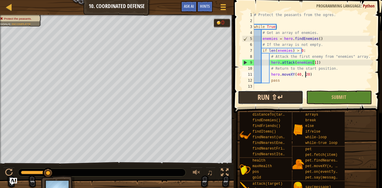
click at [265, 97] on button "Run ⇧↵" at bounding box center [270, 98] width 65 height 14
click at [274, 93] on button "Run ⇧↵" at bounding box center [270, 98] width 65 height 14
click at [283, 97] on button "Run ⇧↵" at bounding box center [270, 98] width 65 height 14
click at [206, 3] on div "Hints" at bounding box center [205, 6] width 16 height 11
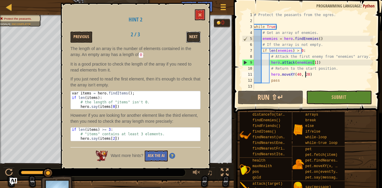
click at [188, 32] on button "Next" at bounding box center [193, 37] width 14 height 11
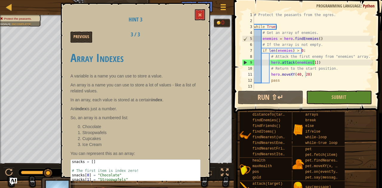
click at [187, 40] on div "Previous 3 / 3" at bounding box center [135, 37] width 139 height 11
click at [190, 5] on div "Hint 3 Previous 3 / 3 Array Indexes A variable is a name you can use to store a…" at bounding box center [135, 90] width 149 height 175
click at [199, 10] on button at bounding box center [200, 14] width 10 height 11
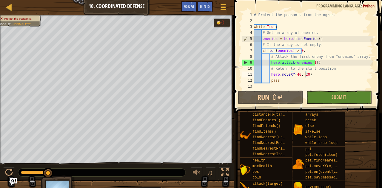
click at [326, 67] on div "# Protect the peasants from the ogres. while True : # Get an array of enemies. …" at bounding box center [312, 56] width 120 height 89
click at [316, 63] on div "# Protect the peasants from the ogres. while True : # Get an array of enemies. …" at bounding box center [312, 56] width 120 height 89
type textarea "hero.attack(enemies[1])"
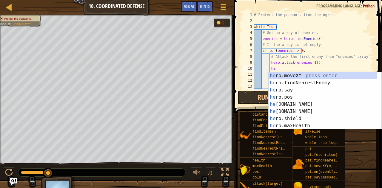
scroll to position [3, 1]
click at [311, 63] on div "# Protect the peasants from the ogres. while True : # Get an array of enemies. …" at bounding box center [310, 56] width 116 height 89
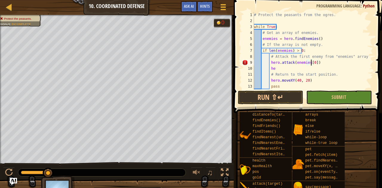
scroll to position [3, 5]
click at [291, 65] on div "# Protect the peasants from the ogres. while True : # Get an array of enemies. …" at bounding box center [310, 56] width 116 height 89
click at [282, 69] on div "# Protect the peasants from the ogres. while True : # Get an array of enemies. …" at bounding box center [310, 56] width 116 height 89
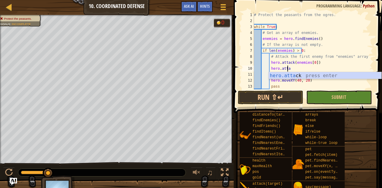
scroll to position [3, 2]
click at [312, 75] on div "hero.attac k press enter" at bounding box center [324, 82] width 113 height 21
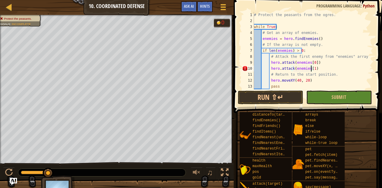
scroll to position [3, 5]
type textarea "hero.attack(enemies[1])"
click at [269, 95] on button "Run ⇧↵" at bounding box center [270, 98] width 65 height 14
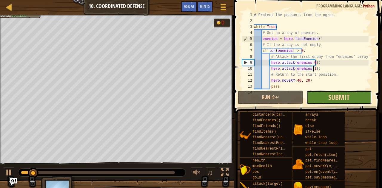
click at [329, 98] on span "Submit" at bounding box center [338, 97] width 21 height 10
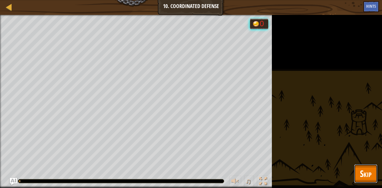
click at [365, 173] on span "Skip" at bounding box center [365, 174] width 12 height 12
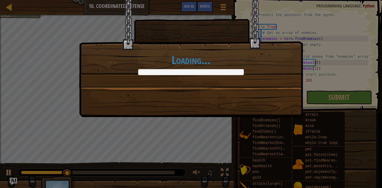
click at [319, 101] on div "Loading..." at bounding box center [191, 94] width 382 height 188
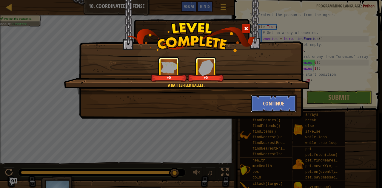
click at [256, 103] on button "Continue" at bounding box center [273, 103] width 46 height 18
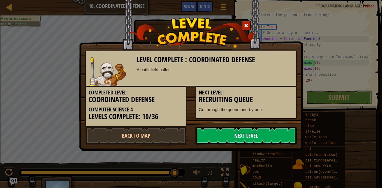
click at [244, 144] on link "Next Level" at bounding box center [245, 136] width 101 height 18
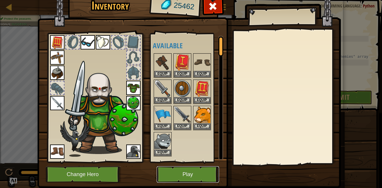
click at [203, 180] on button "Play" at bounding box center [187, 174] width 62 height 16
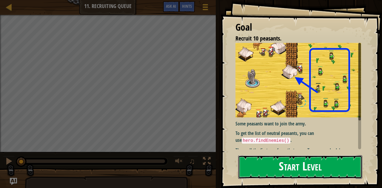
click at [282, 174] on button "Start Level" at bounding box center [300, 167] width 124 height 24
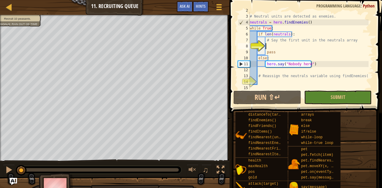
scroll to position [12, 0]
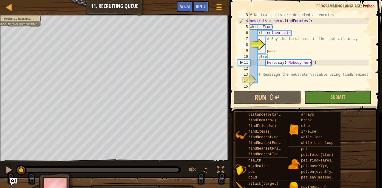
click at [338, 86] on div "# Neutral units are detected as enemies. neutrals = hero . findEnemies ( ) whil…" at bounding box center [308, 56] width 120 height 89
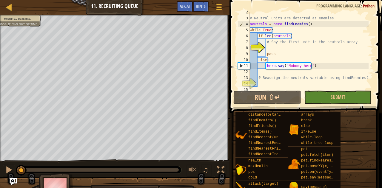
scroll to position [8, 0]
click at [266, 83] on div "# Neutral units are detected as enemies. neutrals = hero . findEnemies ( ) whil…" at bounding box center [308, 53] width 120 height 89
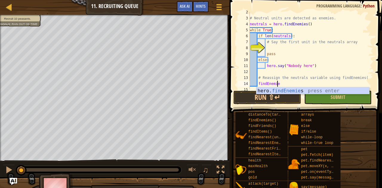
scroll to position [3, 2]
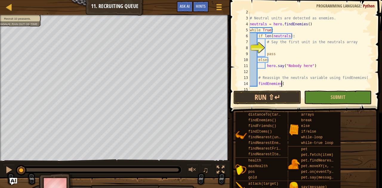
type textarea "findEnemies()"
click at [287, 50] on div "# Neutral units are detected as enemies. neutrals = hero . findEnemies ( ) whil…" at bounding box center [308, 53] width 120 height 89
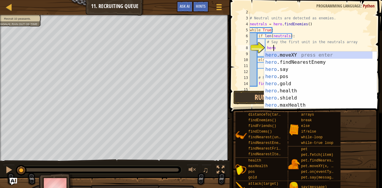
scroll to position [3, 1]
click at [303, 68] on div "hero .moveXY press enter hero .findNearestEnemy press enter hero .say press ent…" at bounding box center [318, 88] width 109 height 72
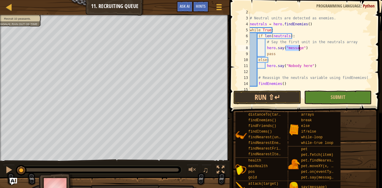
click at [301, 54] on div "# Neutral units are detected as enemies. neutrals = hero . findEnemies ( ) whil…" at bounding box center [308, 53] width 120 height 89
click at [299, 48] on div "# Neutral units are detected as enemies. neutrals = hero . findEnemies ( ) whil…" at bounding box center [308, 53] width 120 height 89
click at [299, 46] on div "# Neutral units are detected as enemies. neutrals = hero . findEnemies ( ) whil…" at bounding box center [308, 53] width 120 height 89
click at [202, 4] on span "Hints" at bounding box center [201, 6] width 10 height 6
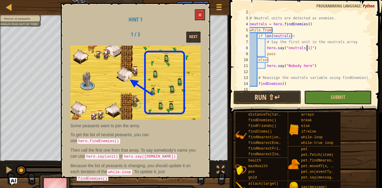
click at [282, 46] on div "# Neutral units are detected as enemies. neutrals = hero . findEnemies ( ) whil…" at bounding box center [308, 53] width 120 height 89
click at [287, 44] on div "# Neutral units are detected as enemies. neutrals = hero . findEnemies ( ) whil…" at bounding box center [308, 53] width 120 height 89
click at [283, 48] on div "# Neutral units are detected as enemies. neutrals = hero . findEnemies ( ) whil…" at bounding box center [308, 53] width 120 height 89
click at [283, 47] on div "# Neutral units are detected as enemies. neutrals = hero . findEnemies ( ) whil…" at bounding box center [308, 53] width 120 height 89
click at [284, 47] on div "# Neutral units are detected as enemies. neutrals = hero . findEnemies ( ) whil…" at bounding box center [308, 53] width 120 height 89
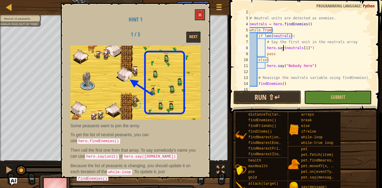
click at [308, 48] on div "# Neutral units are detected as enemies. neutrals = hero . findEnemies ( ) whil…" at bounding box center [308, 53] width 120 height 89
click at [306, 49] on div "# Neutral units are detected as enemies. neutrals = hero . findEnemies ( ) whil…" at bounding box center [308, 53] width 120 height 89
click at [282, 96] on button "Run ⇧↵" at bounding box center [266, 98] width 67 height 14
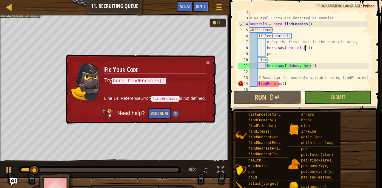
click at [259, 85] on div "# Neutral units are detected as enemies. neutrals = hero . findEnemies ( ) whil…" at bounding box center [308, 53] width 120 height 89
type textarea "findEnemies()"
click at [256, 88] on div "# Neutral units are detected as enemies. neutrals = hero . findEnemies ( ) whil…" at bounding box center [308, 53] width 120 height 89
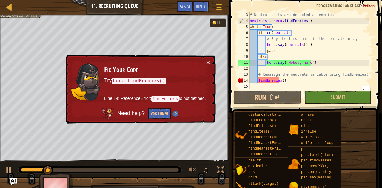
click at [256, 79] on div "# Neutral units are detected as enemies. neutrals = hero . findEnemies ( ) whil…" at bounding box center [308, 56] width 120 height 89
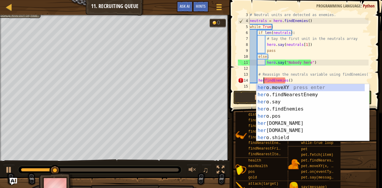
scroll to position [3, 1]
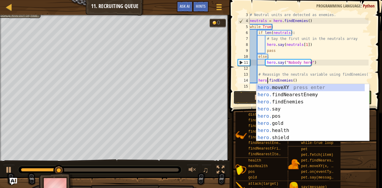
click at [239, 103] on button "Run ⇧↵" at bounding box center [266, 98] width 67 height 14
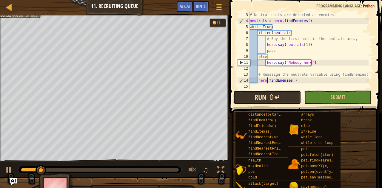
click at [247, 93] on button "Run ⇧↵" at bounding box center [266, 98] width 67 height 14
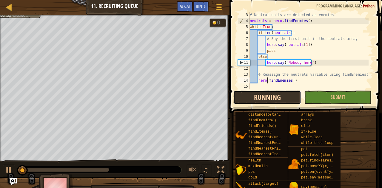
click at [252, 96] on button "Running" at bounding box center [266, 98] width 67 height 14
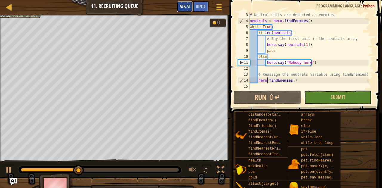
click at [190, 2] on button "Ask AI" at bounding box center [184, 6] width 16 height 11
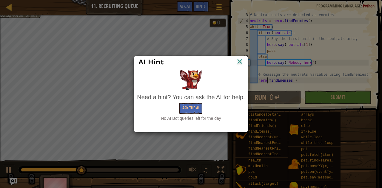
click at [199, 8] on div "AI Hint Need a hint? You can ask the AI for help. Ask the AI No AI Bot queries …" at bounding box center [191, 94] width 382 height 188
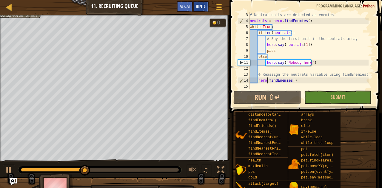
click at [204, 4] on div "Hints" at bounding box center [201, 6] width 16 height 11
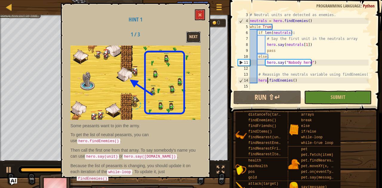
click at [189, 38] on button "Next" at bounding box center [193, 37] width 14 height 11
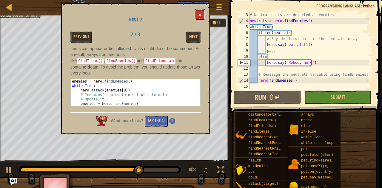
click at [199, 15] on span at bounding box center [200, 15] width 4 height 4
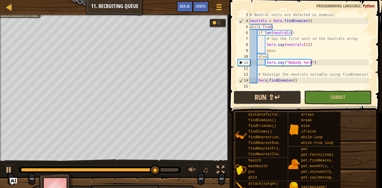
click at [240, 95] on button "Run ⇧↵" at bounding box center [266, 98] width 67 height 14
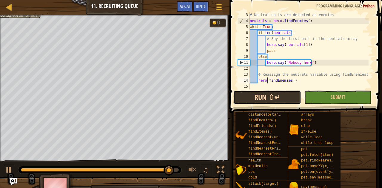
click at [248, 100] on button "Run ⇧↵" at bounding box center [266, 98] width 67 height 14
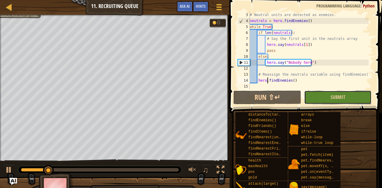
click at [317, 97] on button "Submit" at bounding box center [337, 98] width 67 height 14
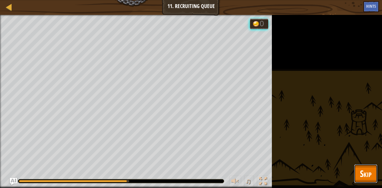
click at [364, 166] on button "Skip" at bounding box center [366, 173] width 24 height 19
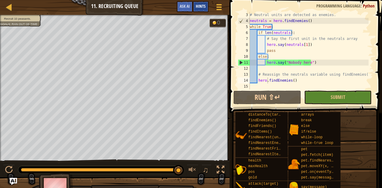
click at [205, 2] on div "Hints" at bounding box center [201, 6] width 16 height 11
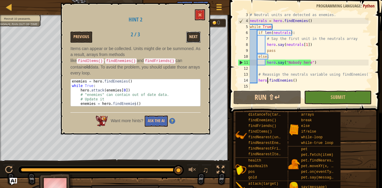
click at [193, 41] on button "Next" at bounding box center [193, 37] width 14 height 11
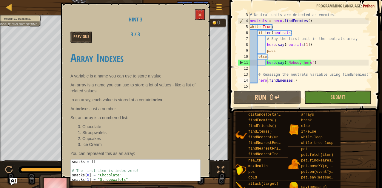
scroll to position [13, 0]
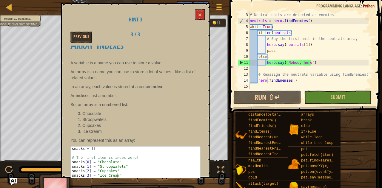
click at [206, 10] on div "Hint 3 Previous 3 / 3 Array Indexes A variable is a name you can use to store a…" at bounding box center [135, 90] width 149 height 175
click at [204, 11] on button at bounding box center [200, 14] width 10 height 11
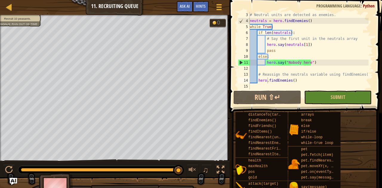
click at [201, 10] on div "Hints" at bounding box center [201, 6] width 16 height 11
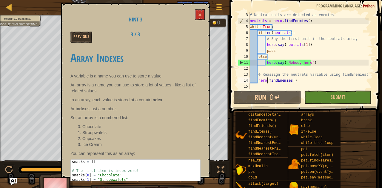
click at [206, 10] on div "Hint 3 Previous 3 / 3 Array Indexes A variable is a name you can use to store a…" at bounding box center [135, 90] width 149 height 175
click at [200, 15] on span at bounding box center [200, 15] width 4 height 4
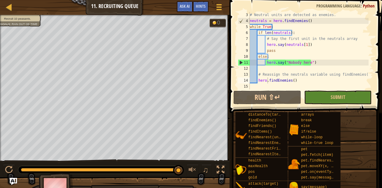
click at [259, 73] on div "# Neutral units are detected as enemies. neutrals = hero . findEnemies ( ) whil…" at bounding box center [308, 56] width 120 height 89
click at [230, 73] on span at bounding box center [305, 48] width 157 height 131
click at [252, 75] on div "# Neutral units are detected as enemies. neutrals = hero . findEnemies ( ) whil…" at bounding box center [308, 56] width 120 height 89
type textarea ",l # Reassign the neutrals variable using findEnemies()"
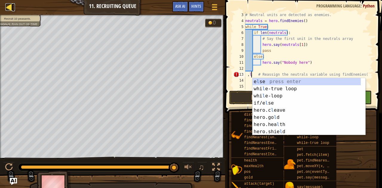
click at [13, 8] on link "Map" at bounding box center [13, 7] width 3 height 8
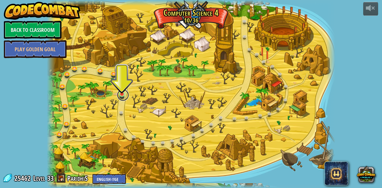
click at [127, 94] on link at bounding box center [123, 95] width 12 height 12
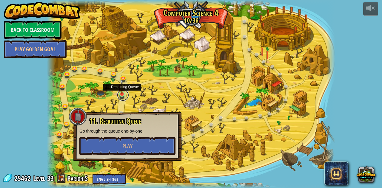
click at [127, 92] on link at bounding box center [123, 95] width 12 height 12
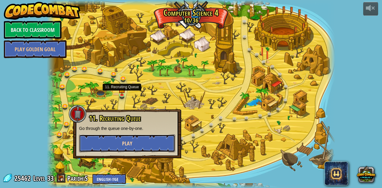
click at [117, 140] on button "Play" at bounding box center [127, 143] width 96 height 18
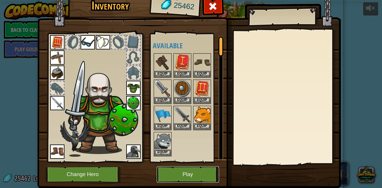
click at [184, 180] on button "Play" at bounding box center [187, 174] width 62 height 16
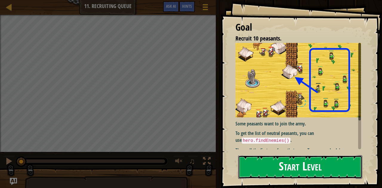
click at [275, 175] on button "Start Level" at bounding box center [300, 167] width 124 height 24
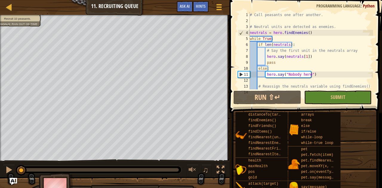
scroll to position [12, 0]
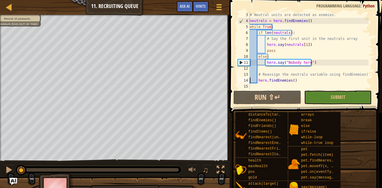
type textarea "# Reassign the neutrals variable using findEnemies()"
type textarea "# Neutral units are detected as enemies."
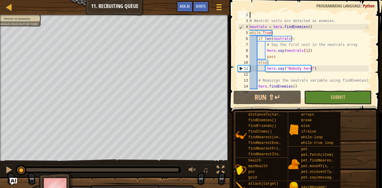
scroll to position [6, 0]
type textarea "# Call peasants one after another."
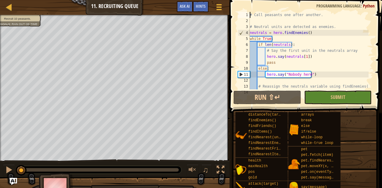
scroll to position [0, 0]
click at [198, 8] on span "Hints" at bounding box center [201, 6] width 10 height 6
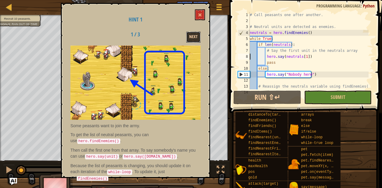
click at [187, 37] on button "Next" at bounding box center [193, 37] width 14 height 11
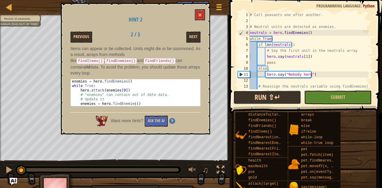
click at [270, 96] on button "Run ⇧↵" at bounding box center [266, 98] width 67 height 14
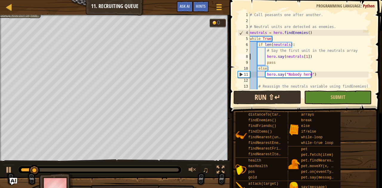
type textarea "pass"
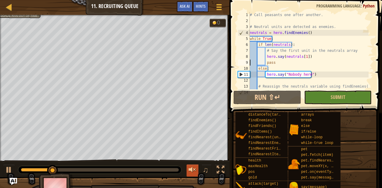
click at [195, 167] on div at bounding box center [192, 170] width 8 height 8
click at [203, 169] on span "♫" at bounding box center [205, 169] width 6 height 9
click at [192, 171] on div at bounding box center [192, 170] width 8 height 8
click at [204, 173] on span "♫" at bounding box center [205, 169] width 6 height 9
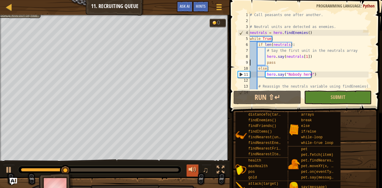
click at [192, 171] on div at bounding box center [192, 170] width 8 height 8
